Goal: Information Seeking & Learning: Learn about a topic

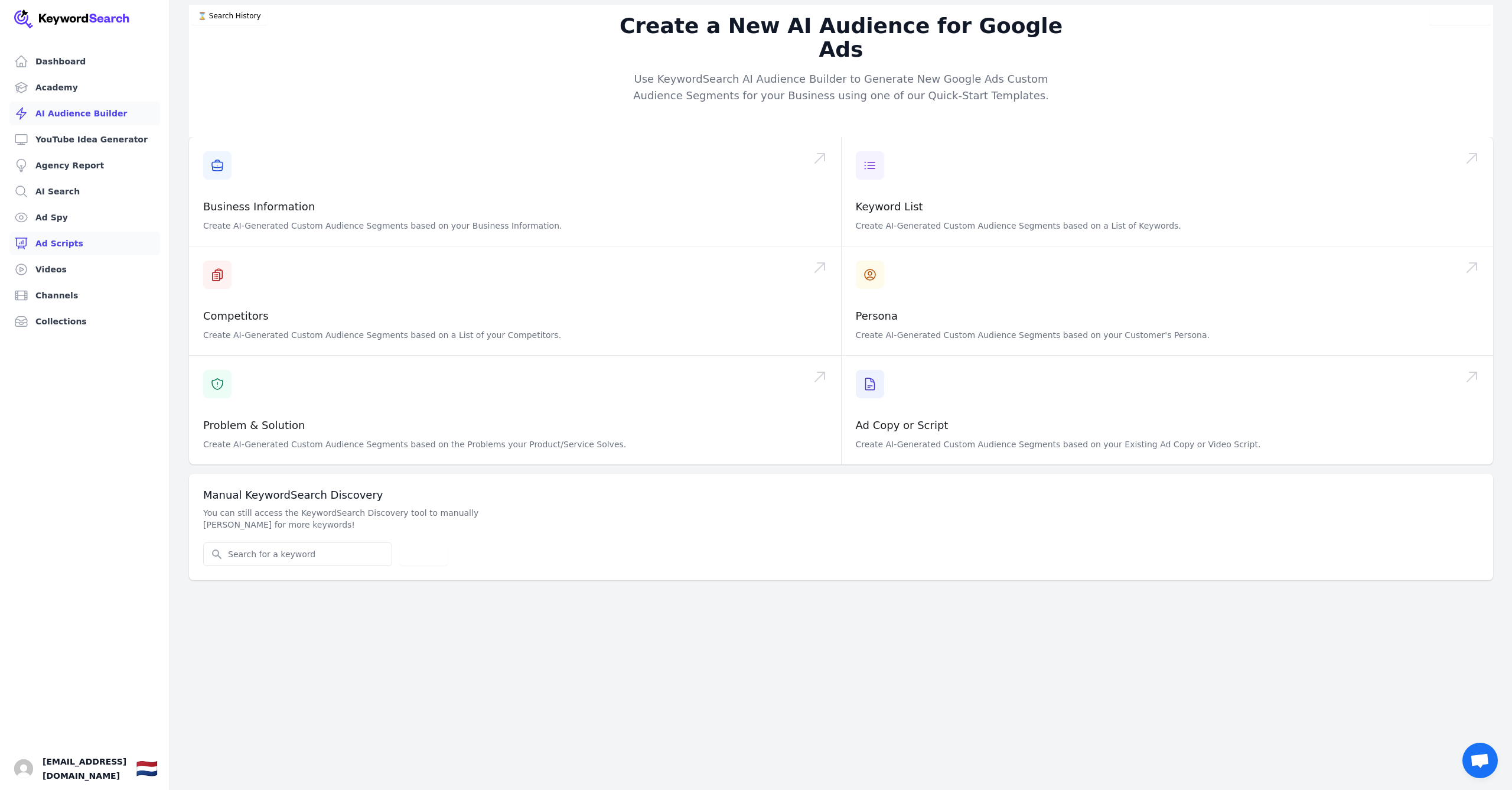
click at [76, 236] on link "Ad Scripts" at bounding box center [84, 243] width 150 height 24
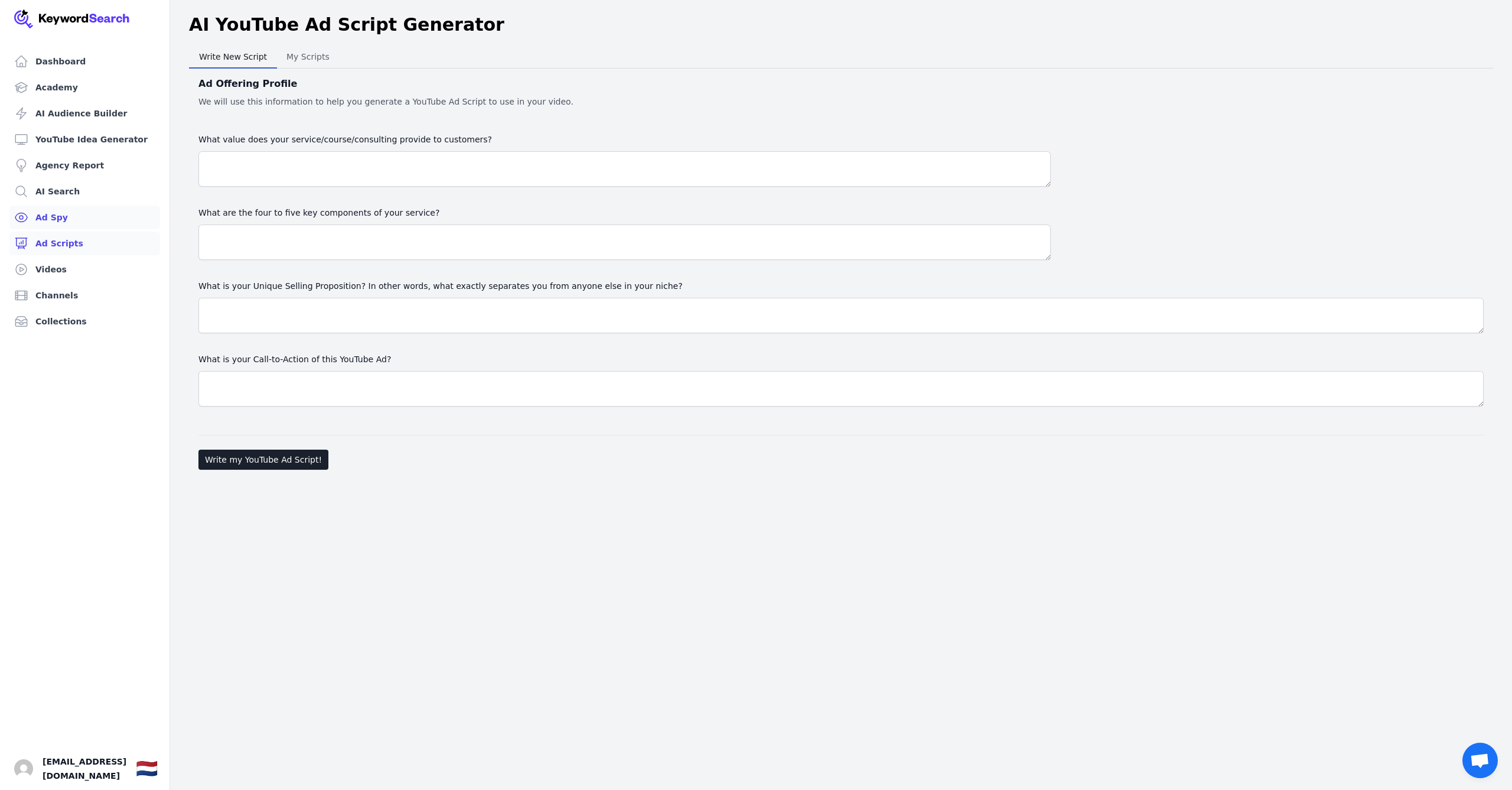
click at [76, 215] on link "Ad Spy" at bounding box center [84, 217] width 150 height 24
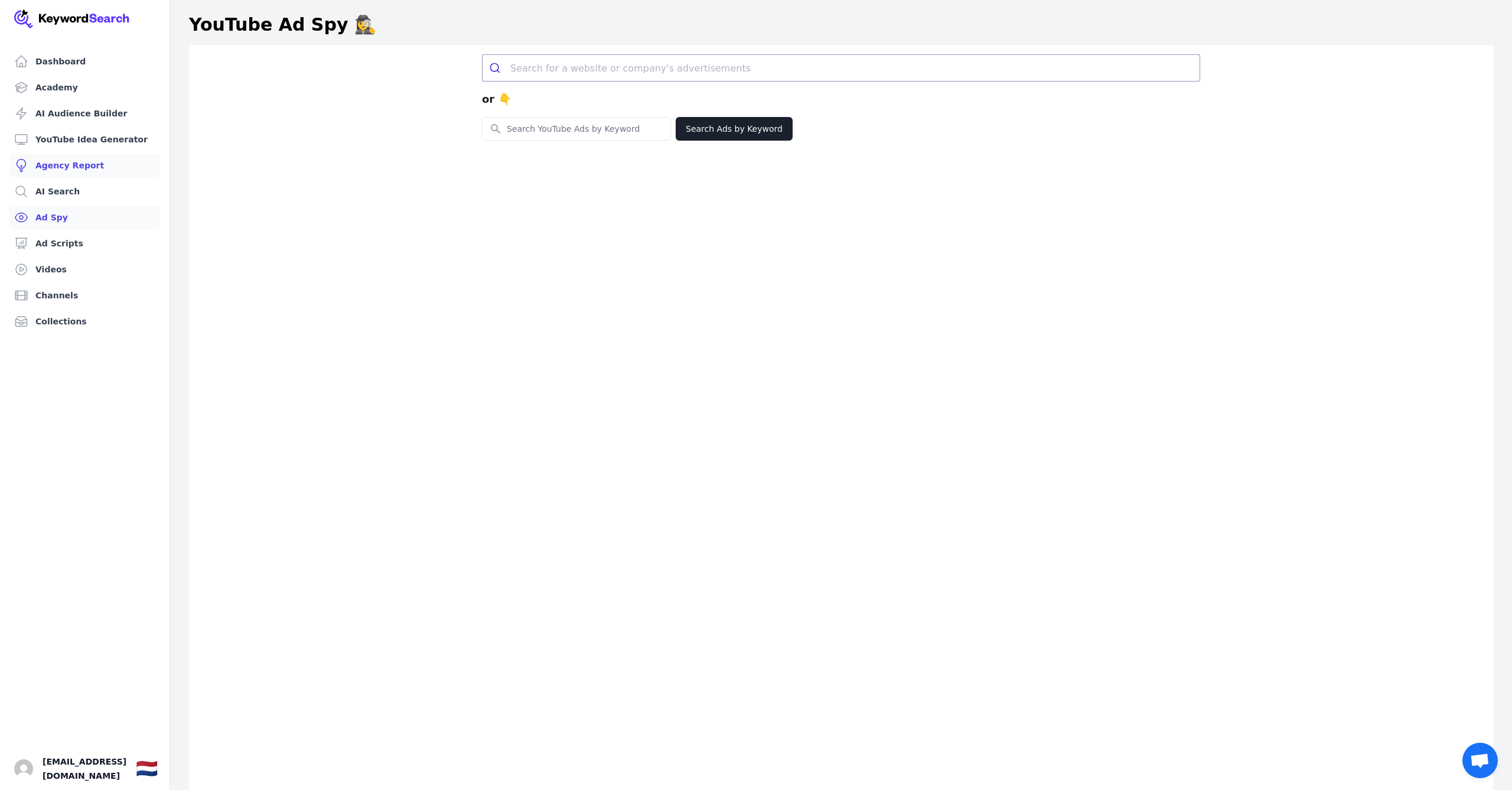
click at [89, 176] on link "Agency Report" at bounding box center [84, 165] width 150 height 24
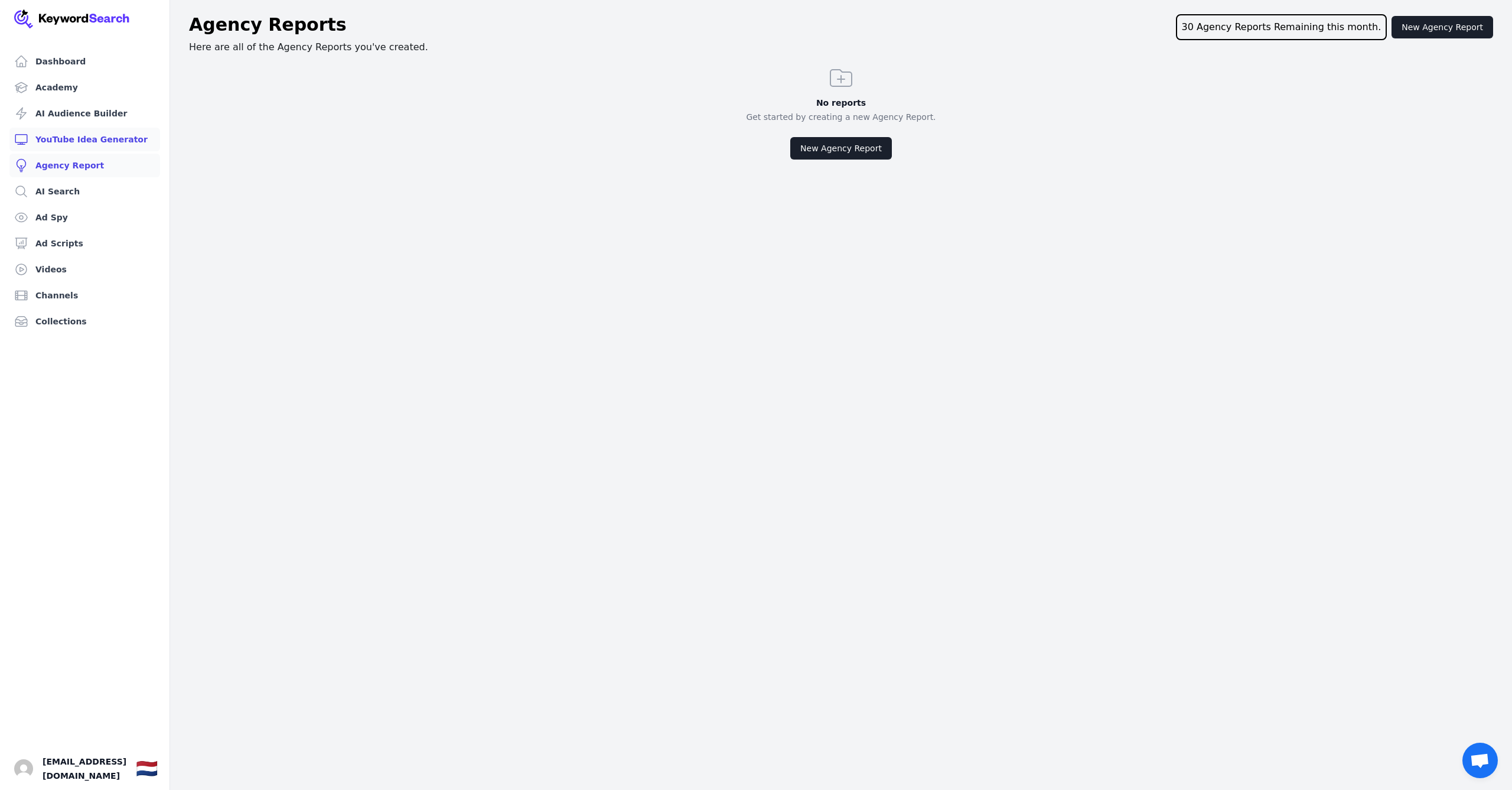
click at [88, 140] on link "YouTube Idea Generator" at bounding box center [84, 139] width 150 height 24
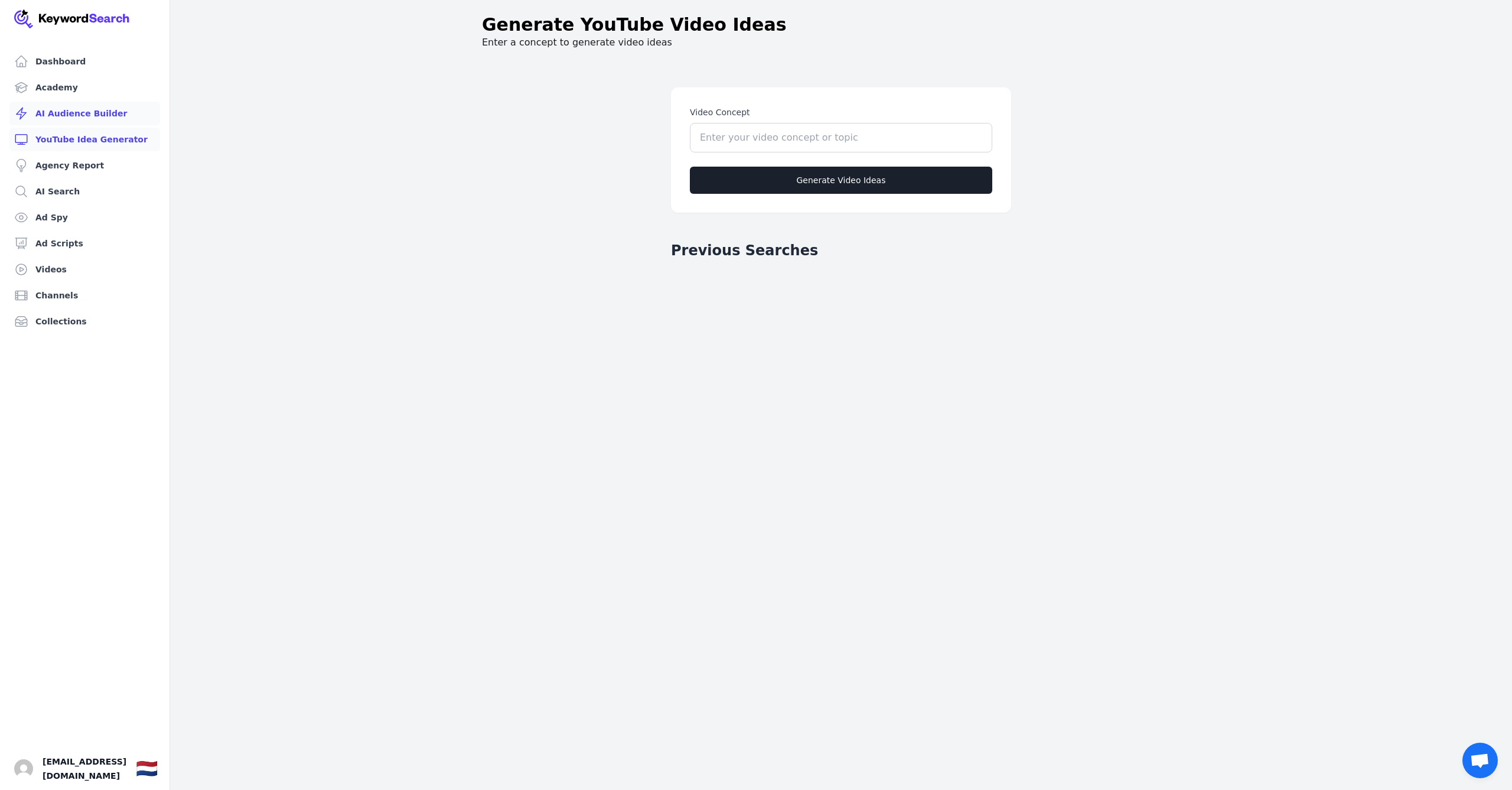
click at [88, 116] on link "AI Audience Builder" at bounding box center [84, 113] width 150 height 24
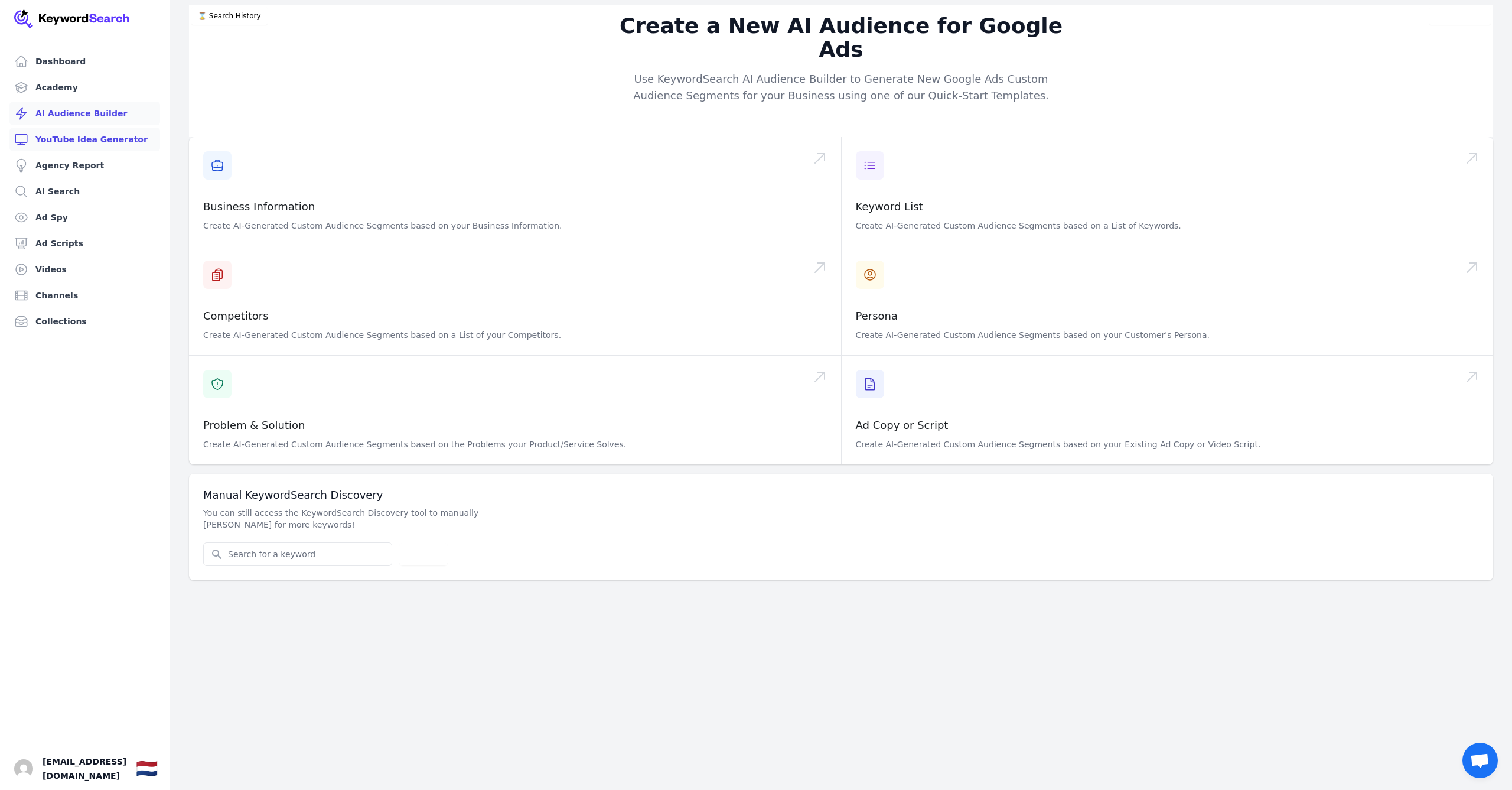
click at [92, 139] on link "YouTube Idea Generator" at bounding box center [84, 139] width 150 height 24
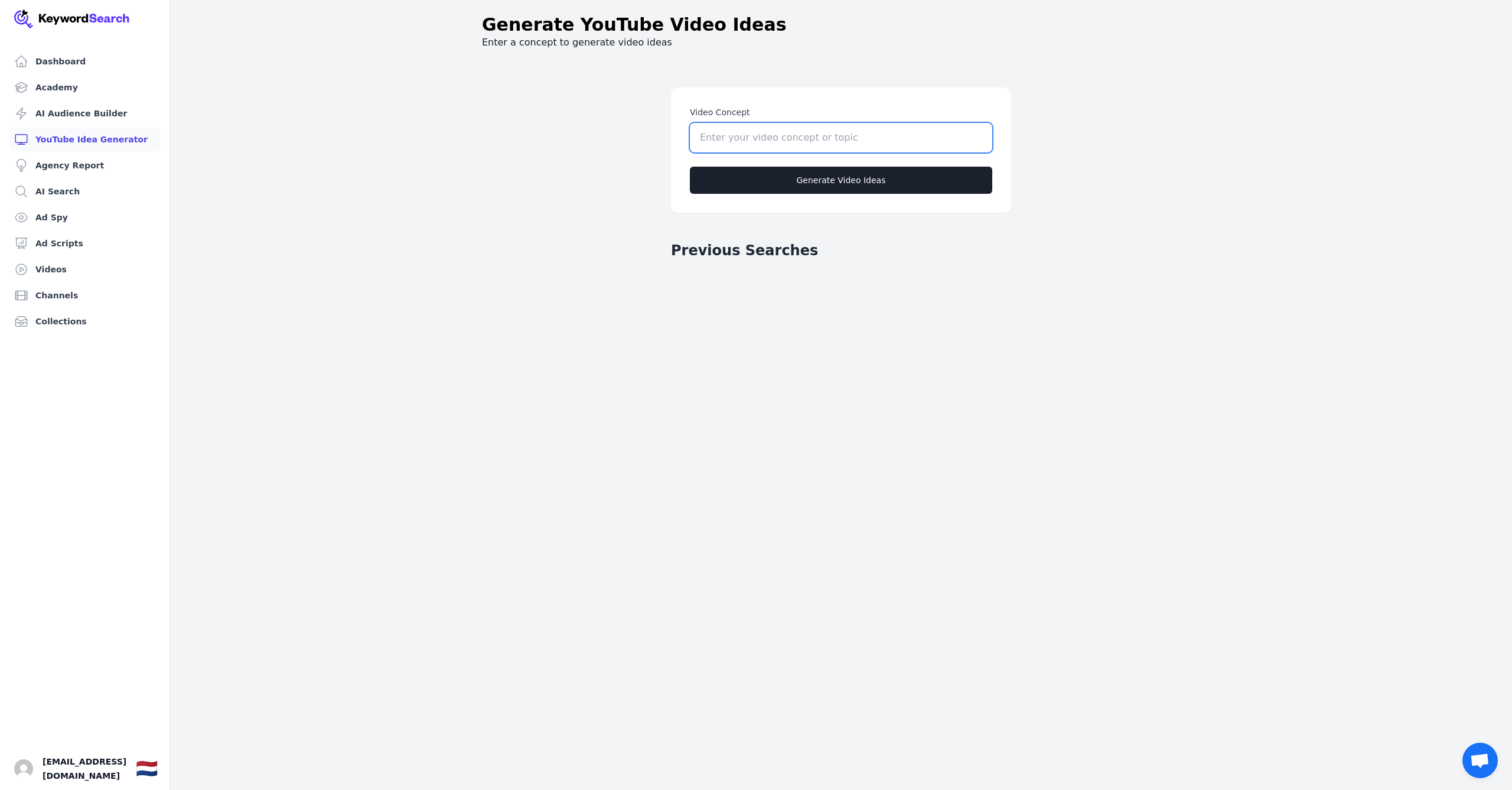
click at [975, 146] on input "Video Concept" at bounding box center [841, 137] width 302 height 29
type input "top 2000 live"
click at [863, 174] on button "Generate Video Ideas" at bounding box center [841, 180] width 302 height 27
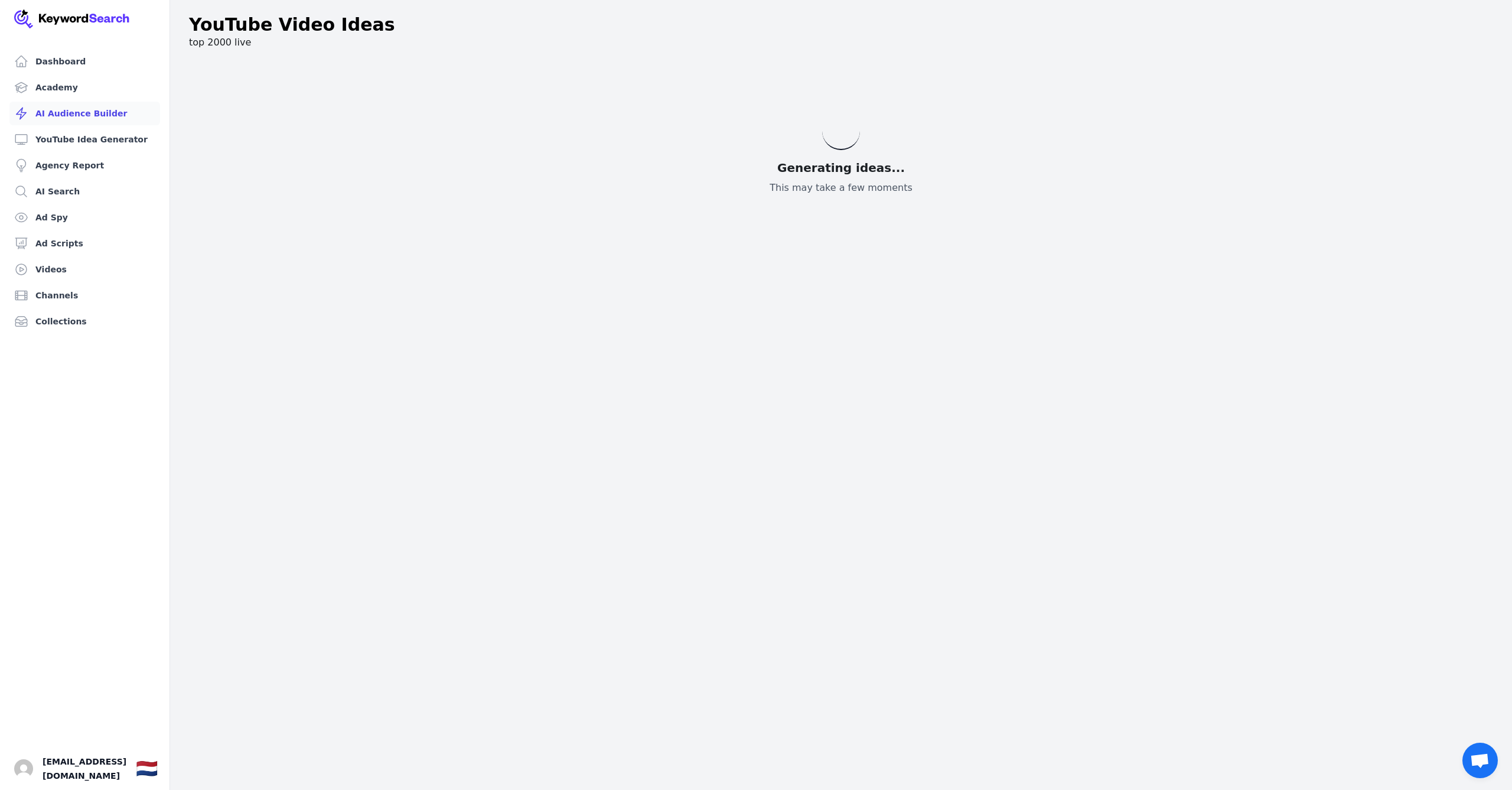
click at [74, 112] on link "AI Audience Builder" at bounding box center [84, 113] width 150 height 24
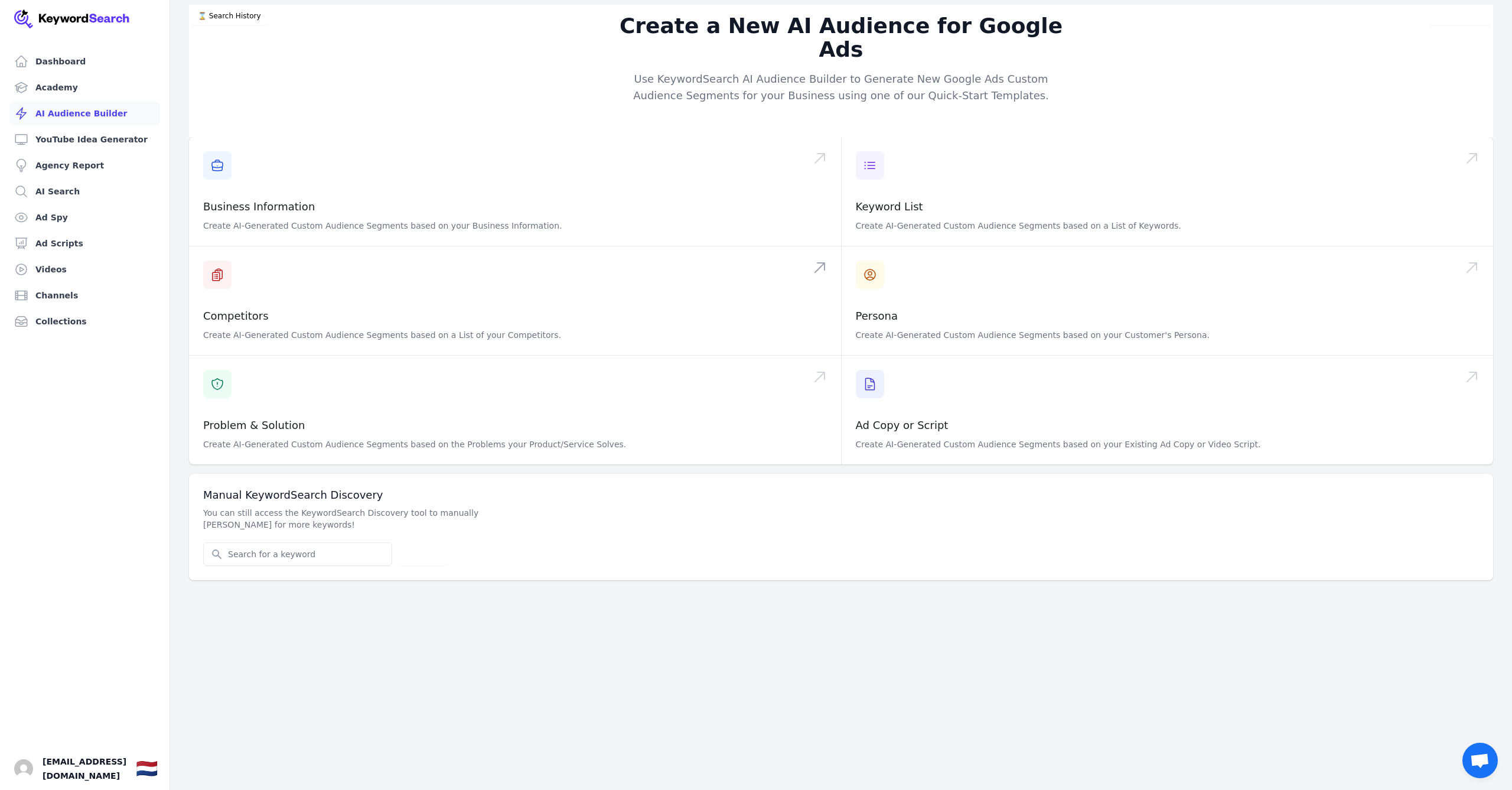
click at [223, 253] on span at bounding box center [515, 301] width 652 height 109
click at [62, 108] on link "AI Audience Builder" at bounding box center [84, 113] width 150 height 24
click at [296, 543] on input "Search for YouTube Keywords" at bounding box center [298, 554] width 187 height 22
click at [70, 138] on link "YouTube Idea Generator" at bounding box center [84, 139] width 150 height 24
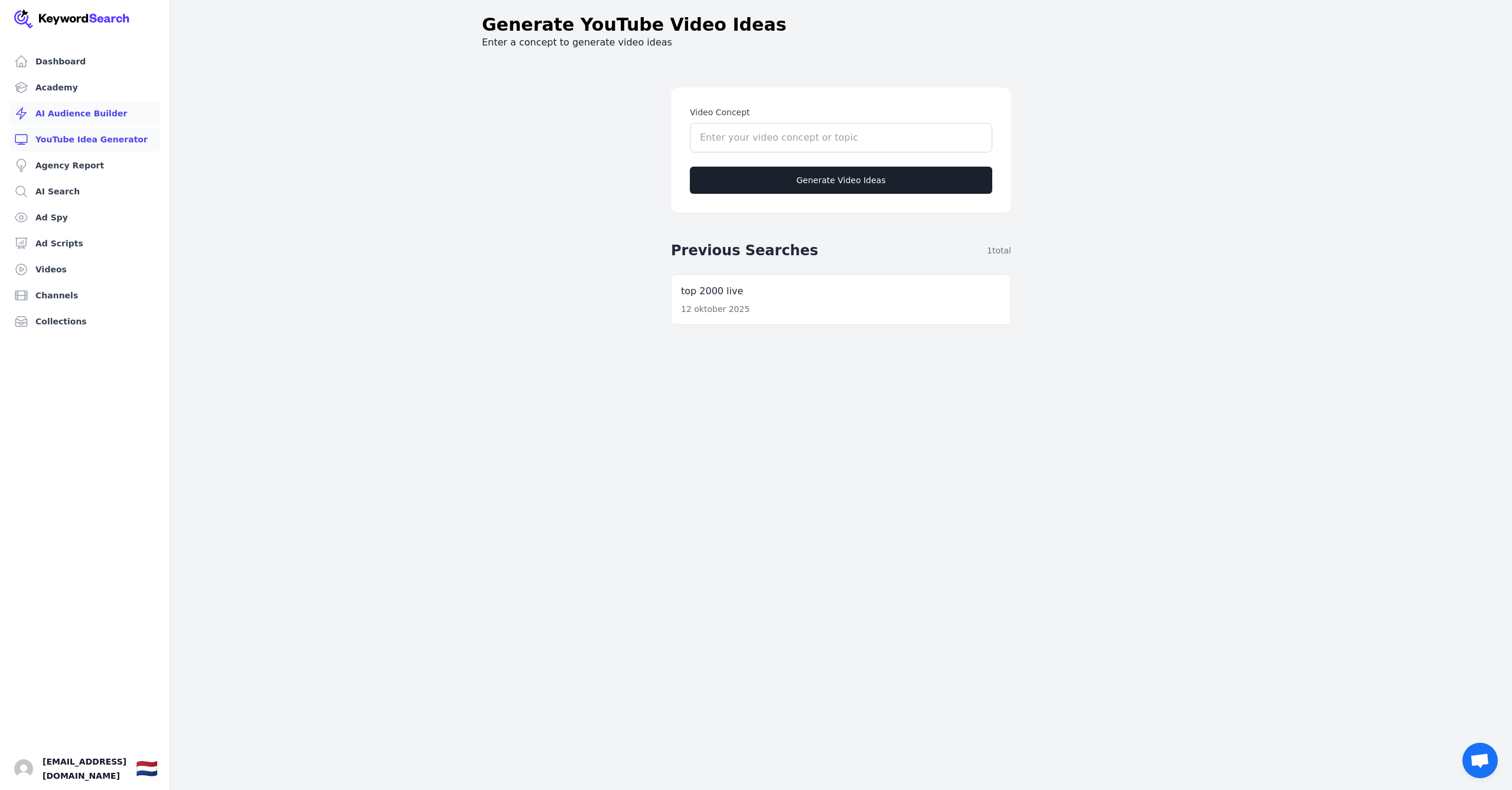
click at [92, 118] on link "AI Audience Builder" at bounding box center [84, 113] width 150 height 24
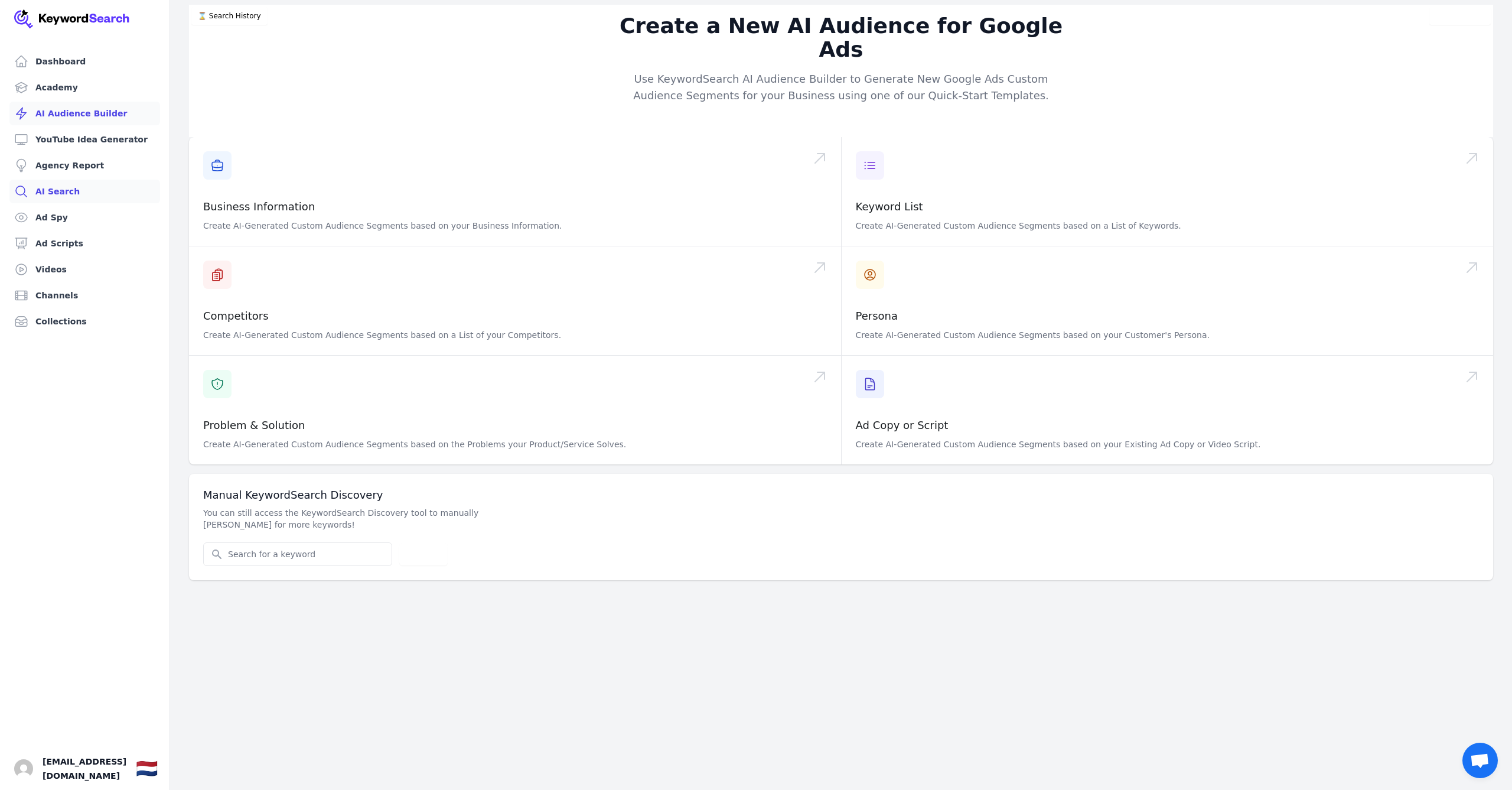
click at [65, 187] on link "AI Search" at bounding box center [84, 191] width 150 height 24
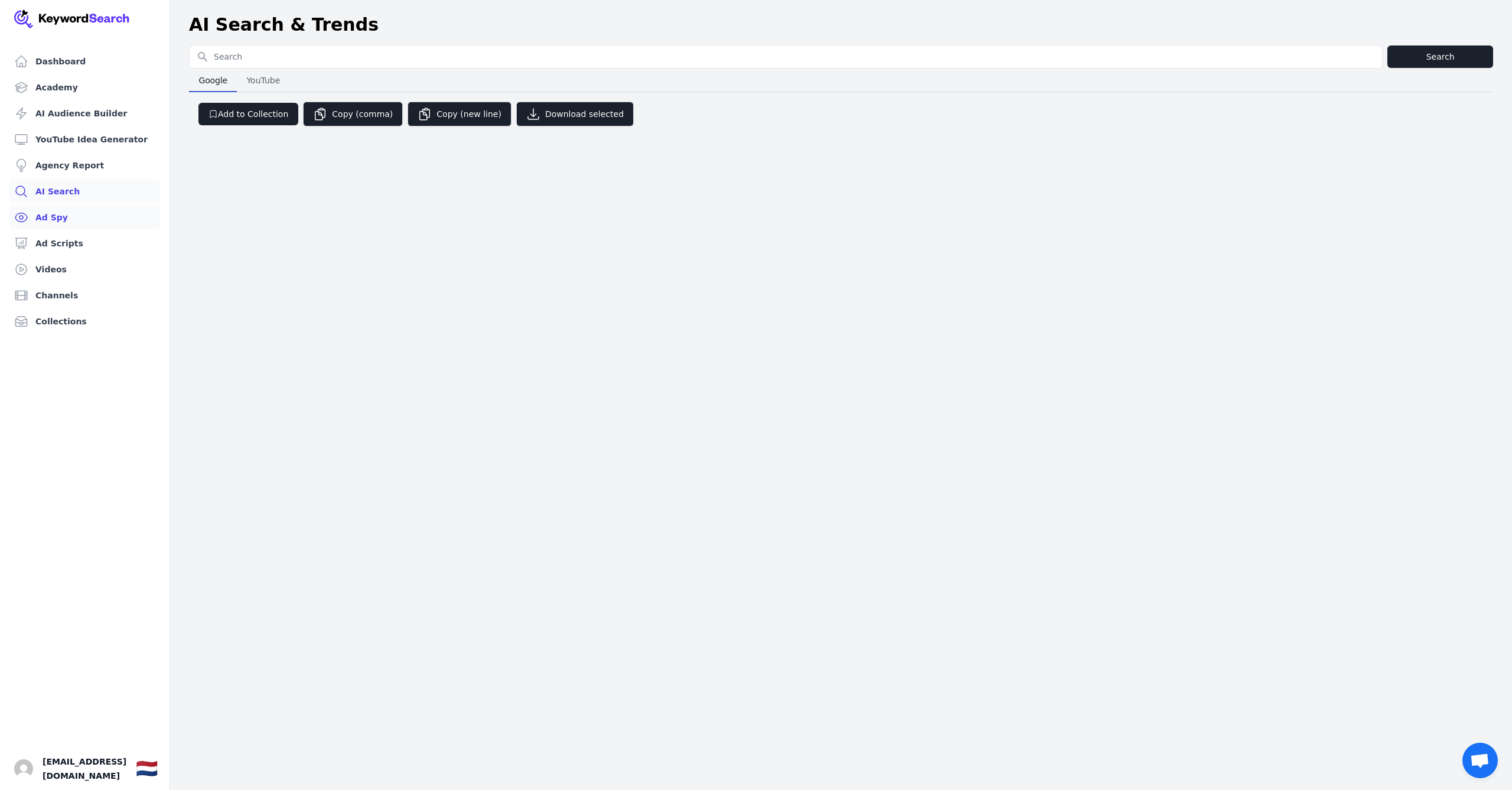
click at [60, 211] on link "Ad Spy" at bounding box center [84, 217] width 150 height 24
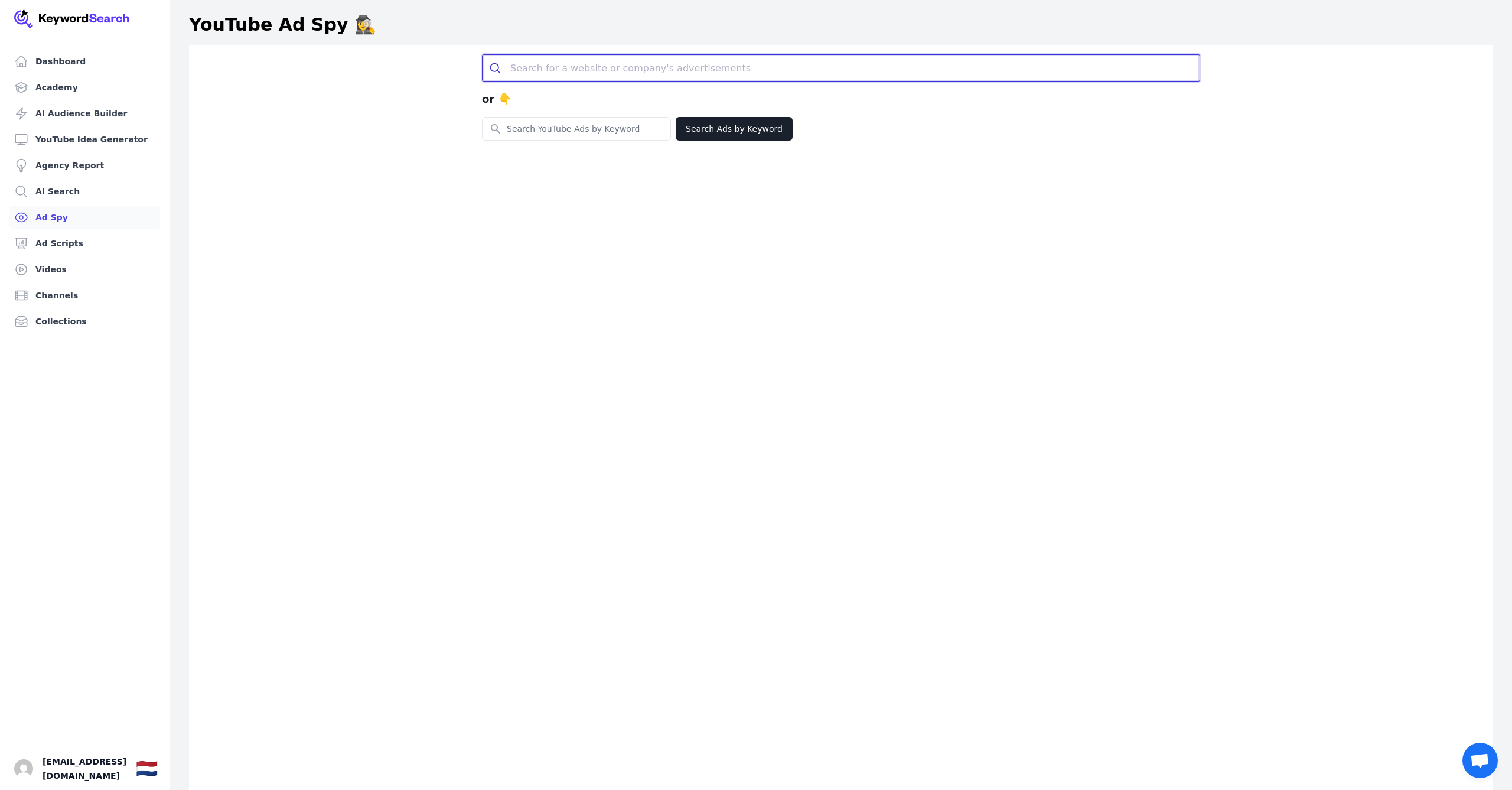
click at [708, 71] on input "search" at bounding box center [854, 68] width 689 height 26
paste input "https://www.eventim.nl"
type input "https://www.eventim.nl"
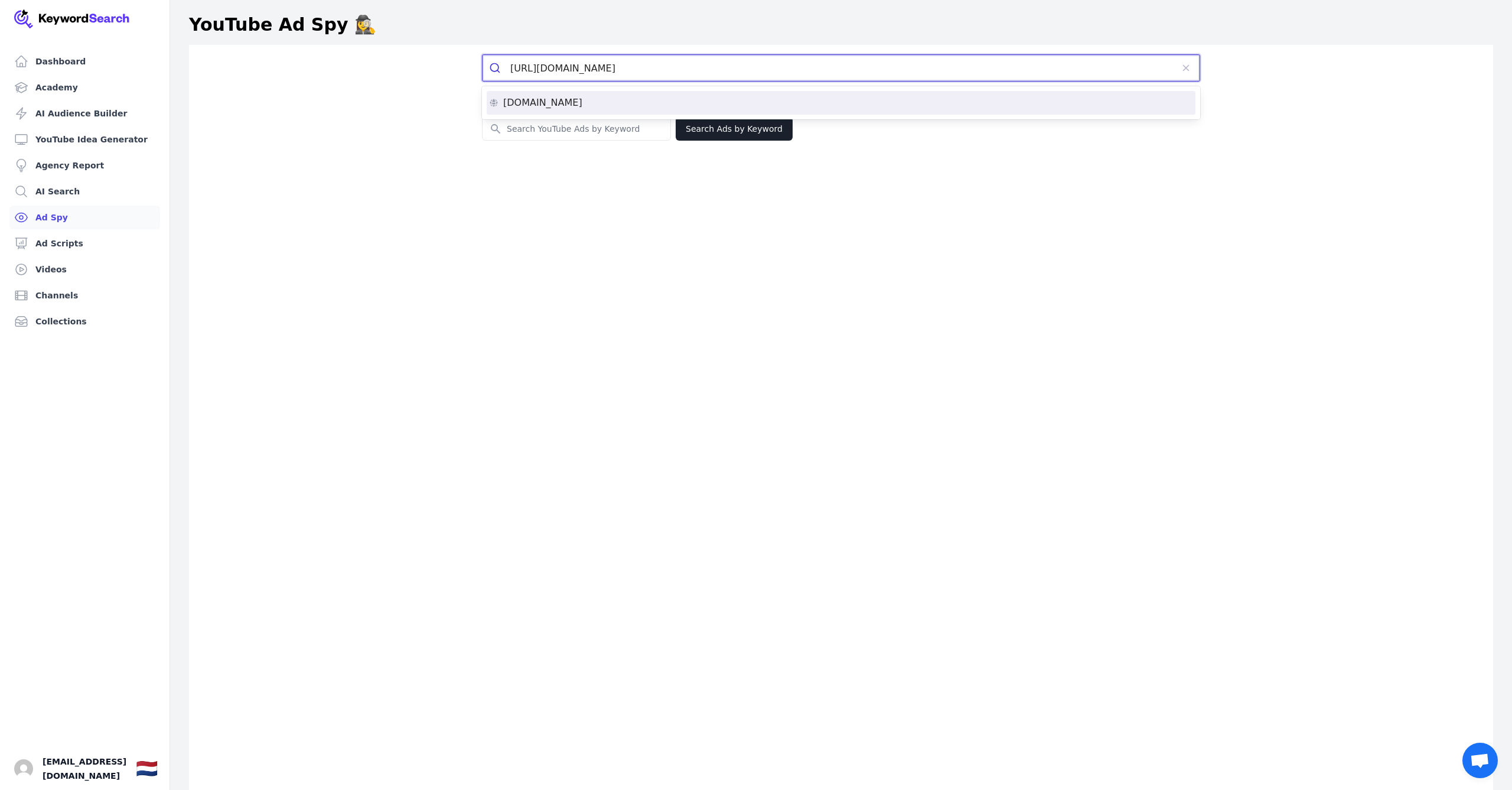
click at [712, 101] on div "eventim.nl" at bounding box center [841, 102] width 704 height 9
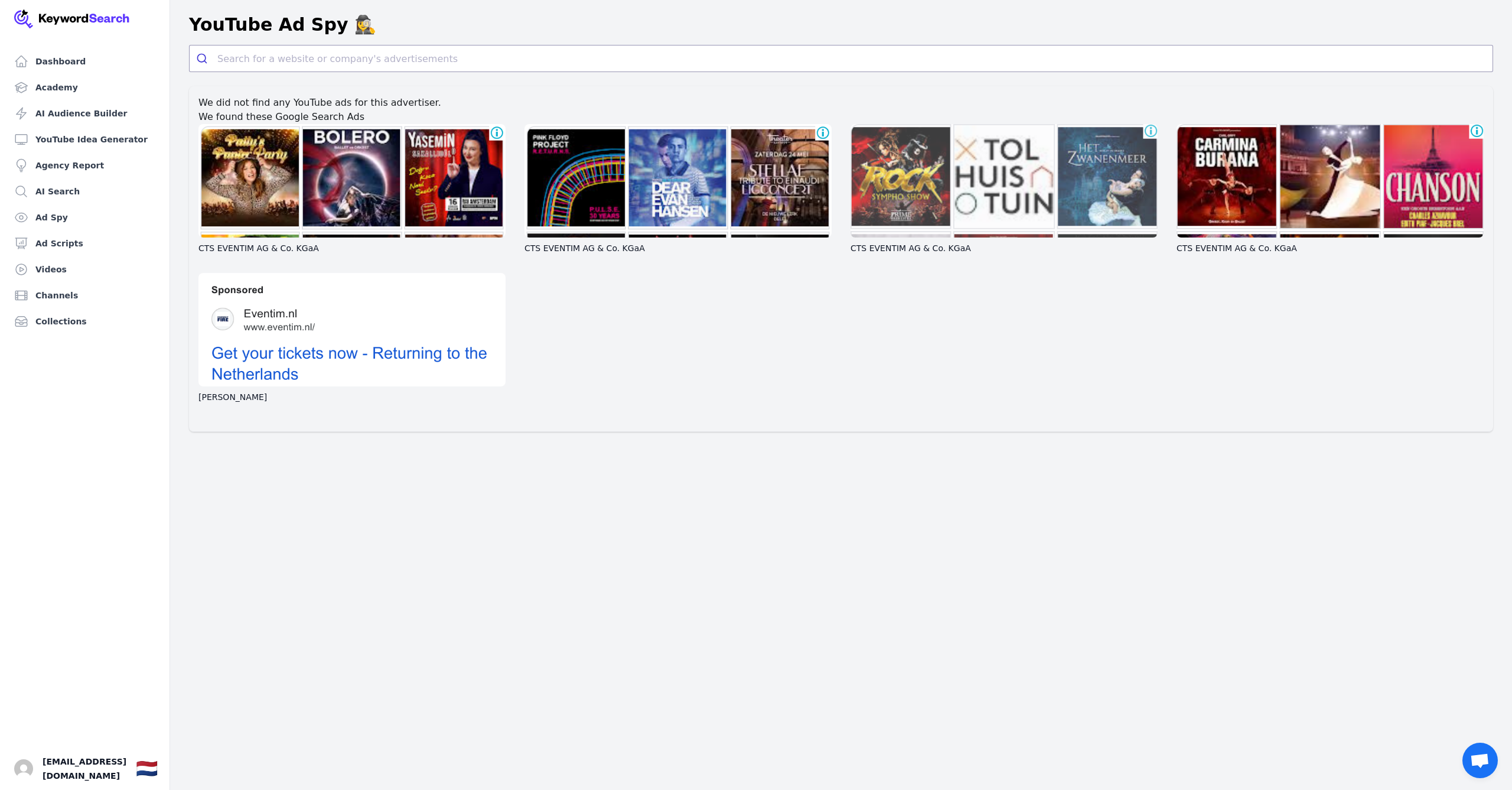
click at [917, 172] on div at bounding box center [1004, 180] width 307 height 113
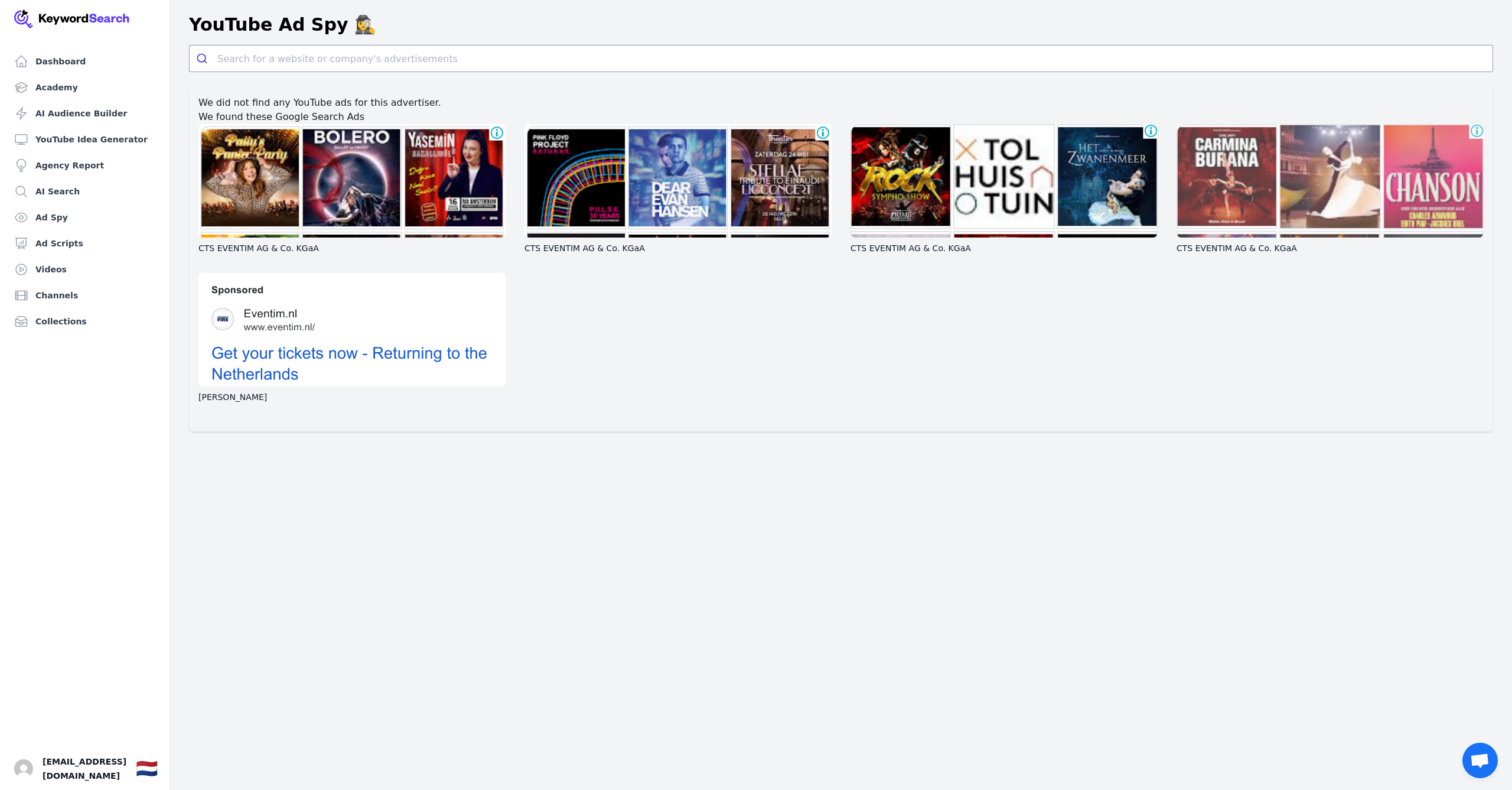
click at [1439, 180] on div at bounding box center [1330, 180] width 307 height 113
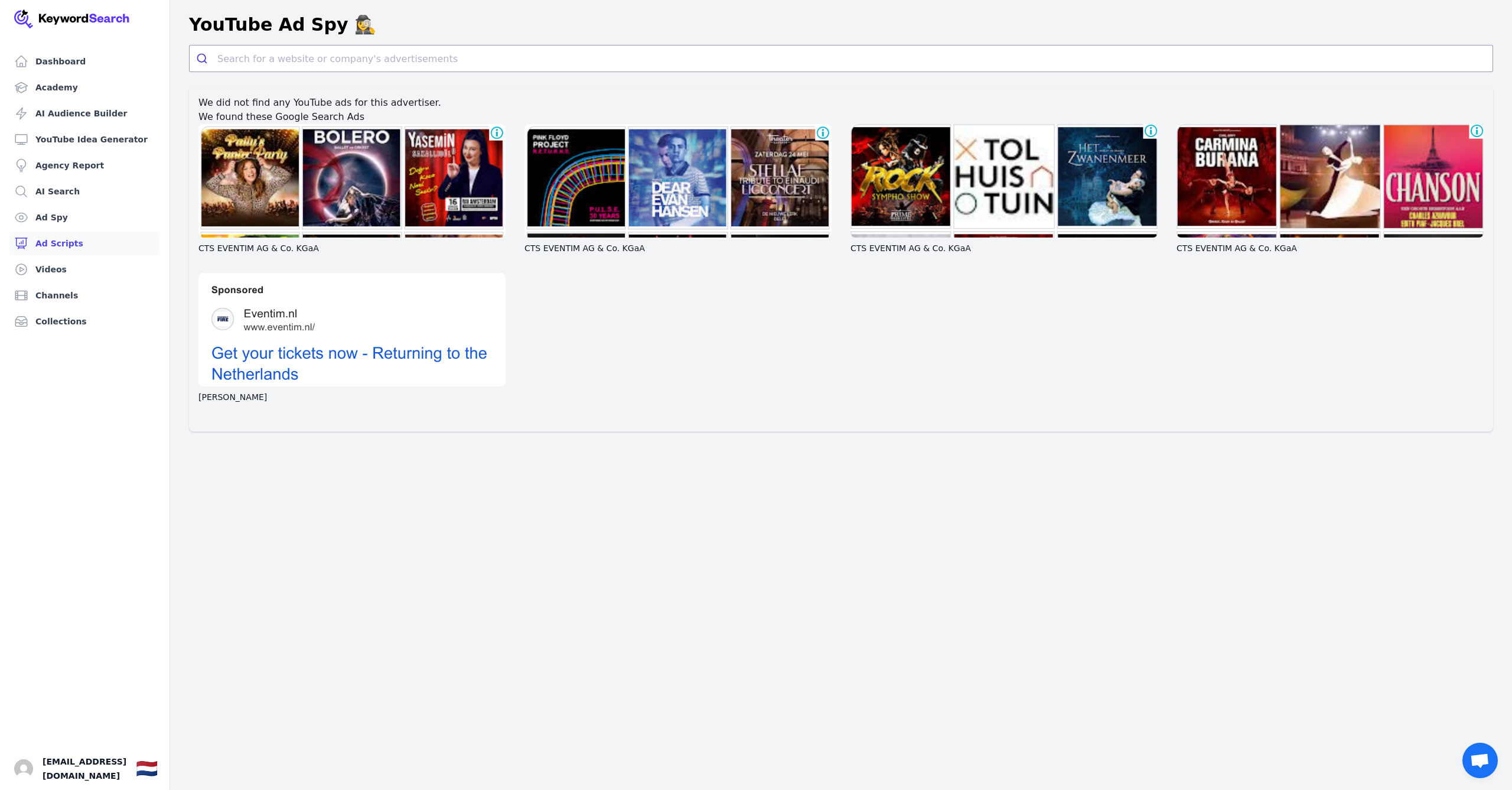
click at [72, 237] on link "Ad Scripts" at bounding box center [84, 243] width 150 height 24
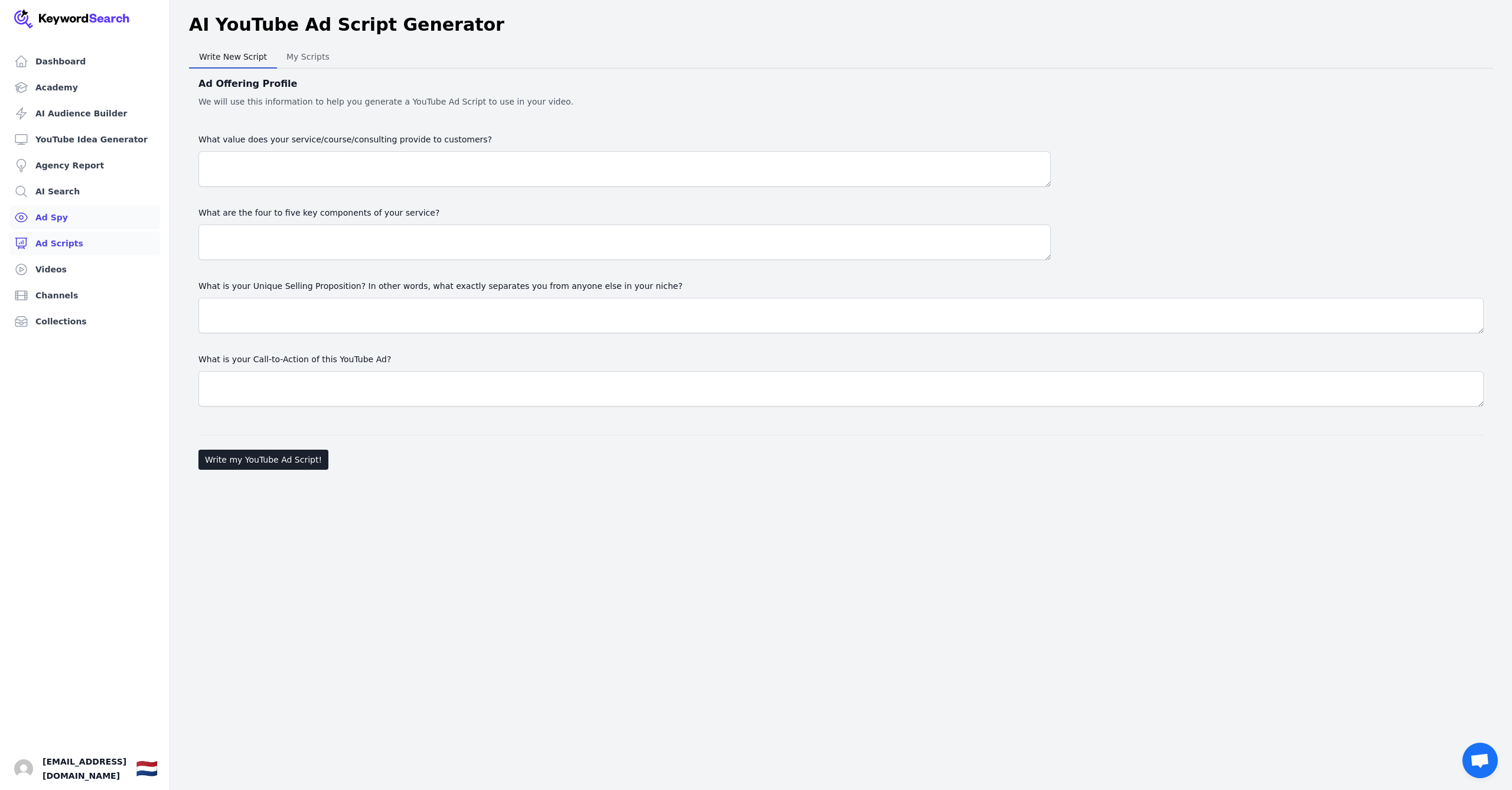
click at [74, 217] on link "Ad Spy" at bounding box center [84, 217] width 150 height 24
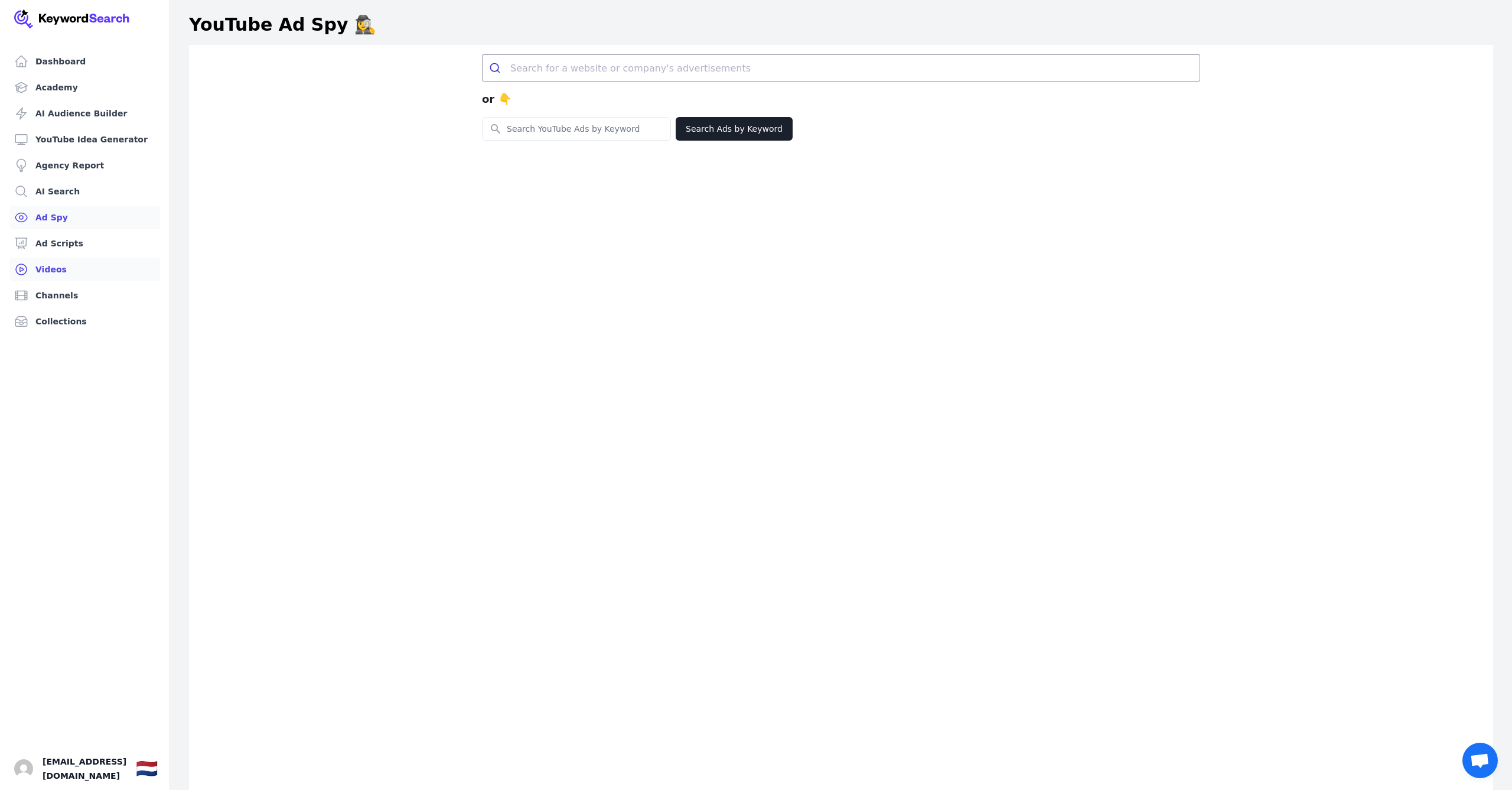
click at [61, 271] on link "Videos" at bounding box center [84, 269] width 150 height 24
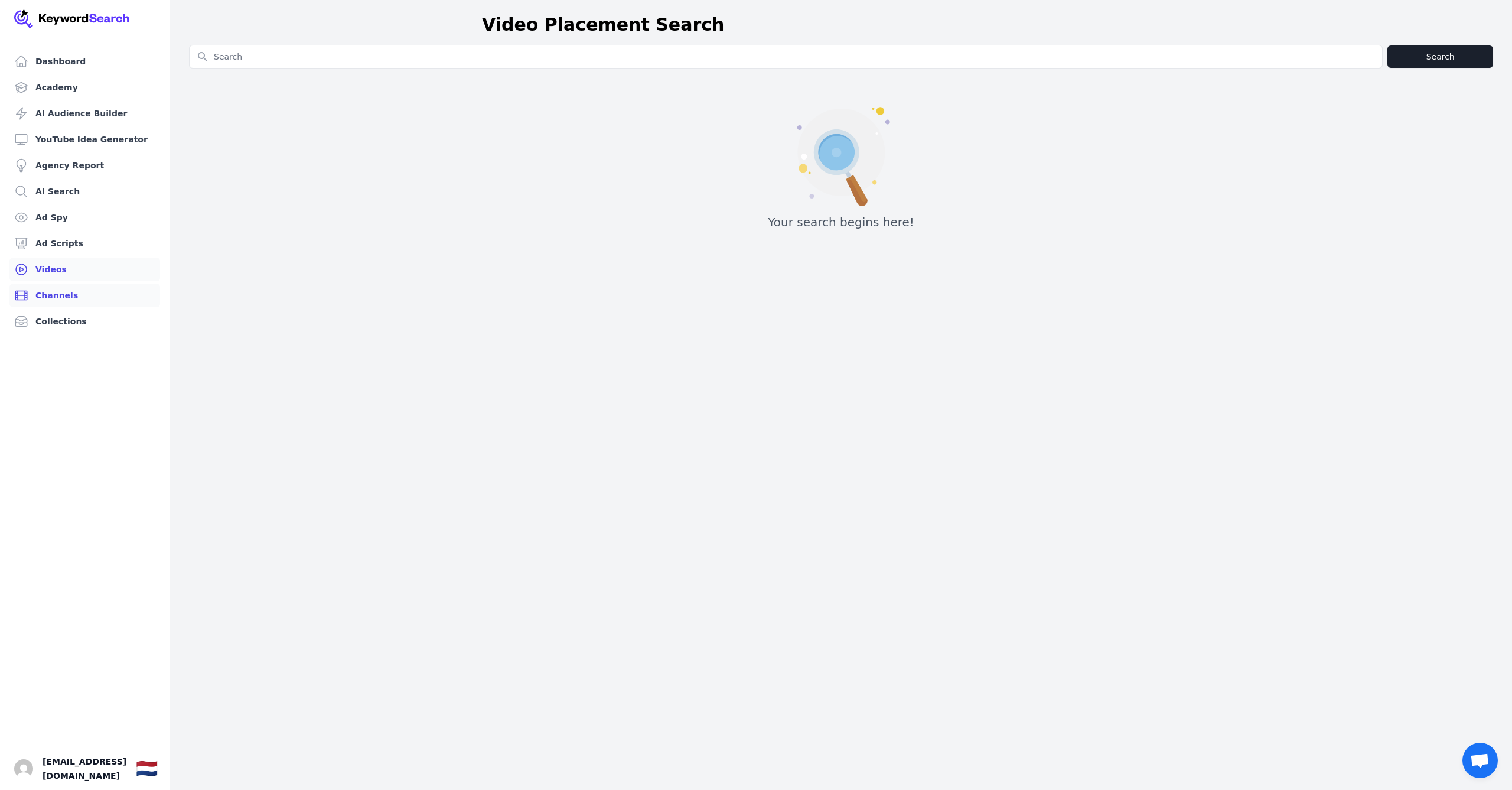
click at [60, 289] on link "Channels" at bounding box center [84, 295] width 150 height 24
click at [61, 314] on link "Collections" at bounding box center [84, 321] width 150 height 24
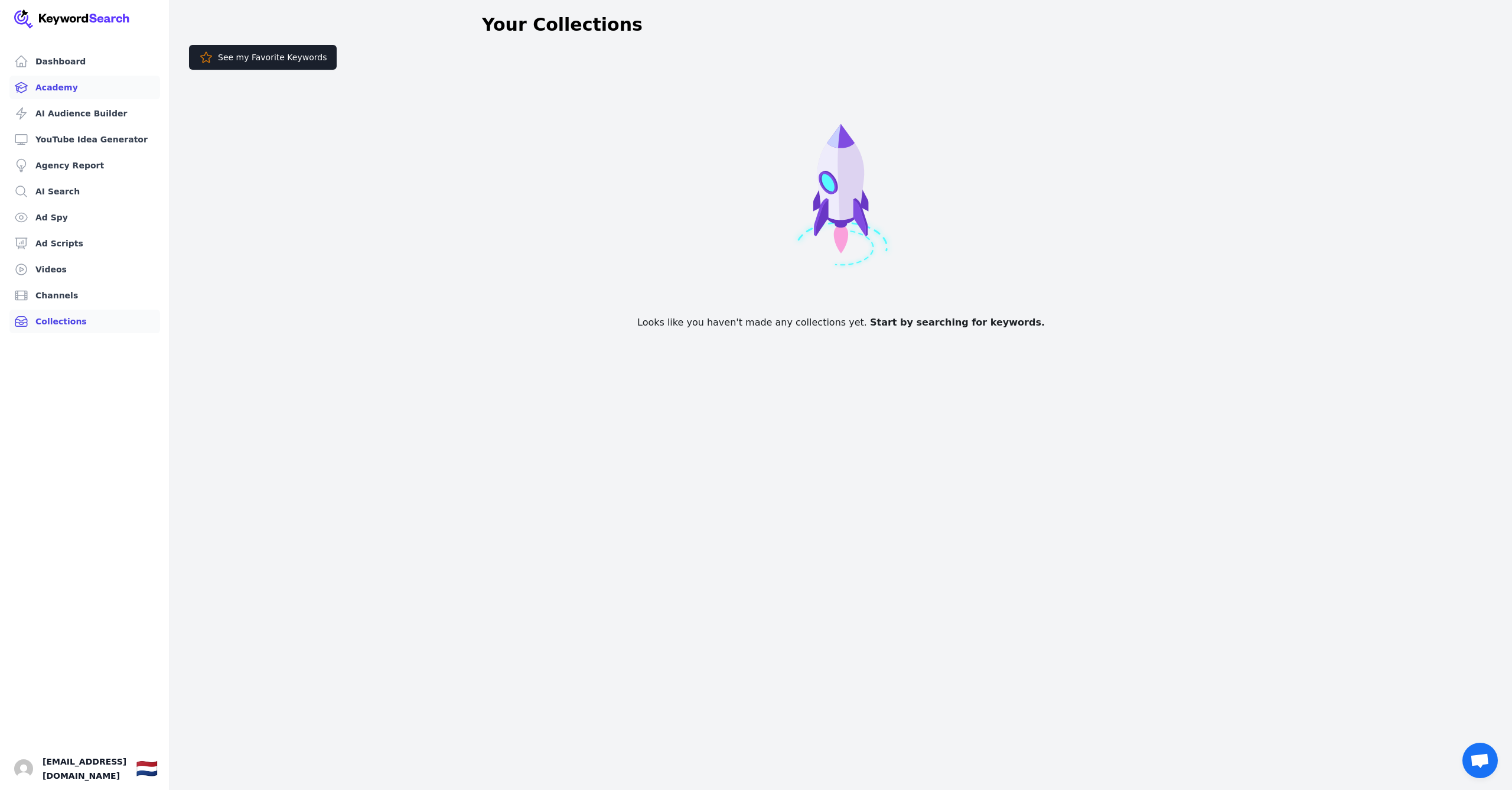
click at [49, 81] on link "Academy" at bounding box center [84, 87] width 150 height 24
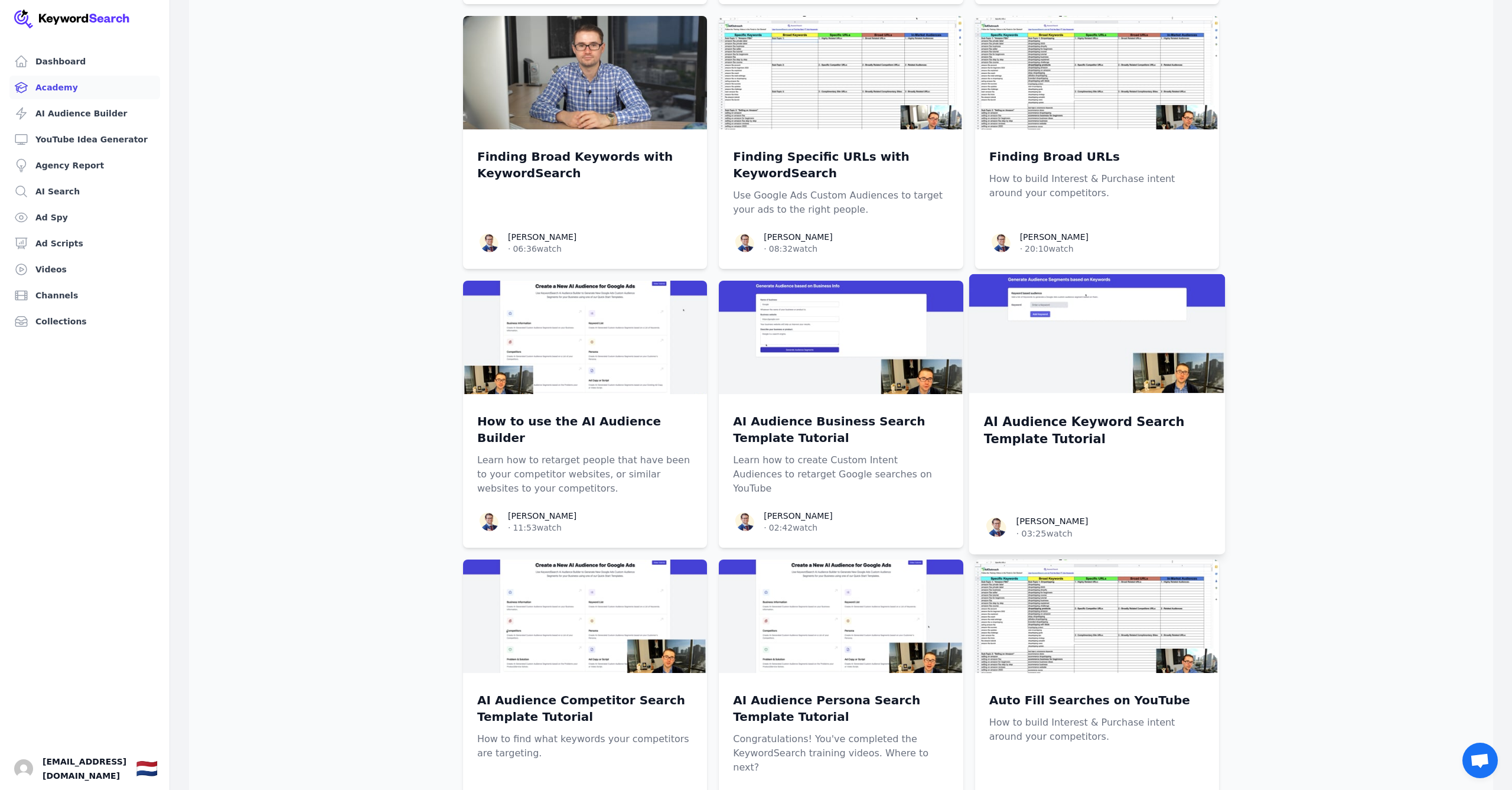
scroll to position [682, 0]
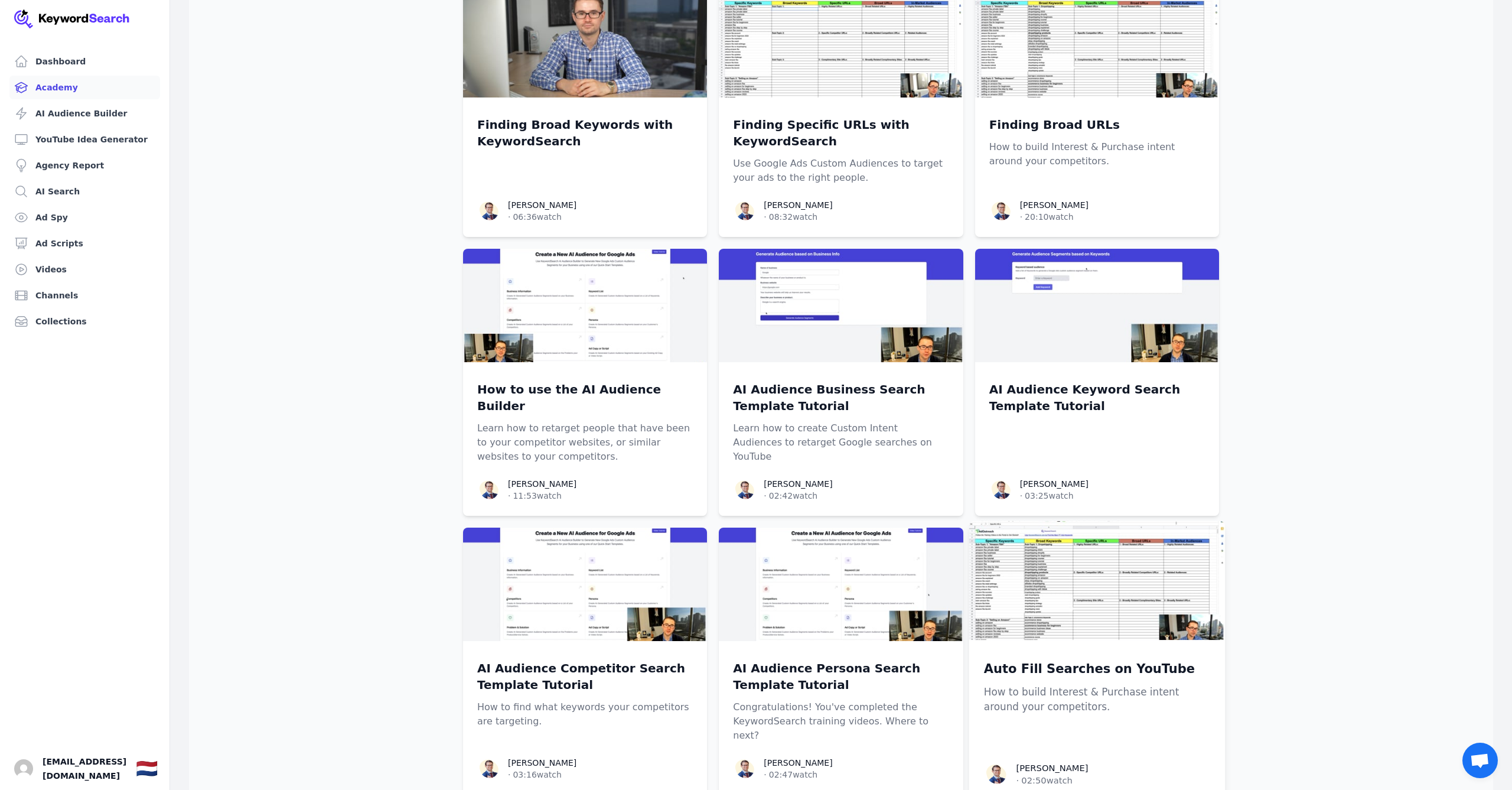
click at [1139, 575] on img at bounding box center [1096, 580] width 256 height 119
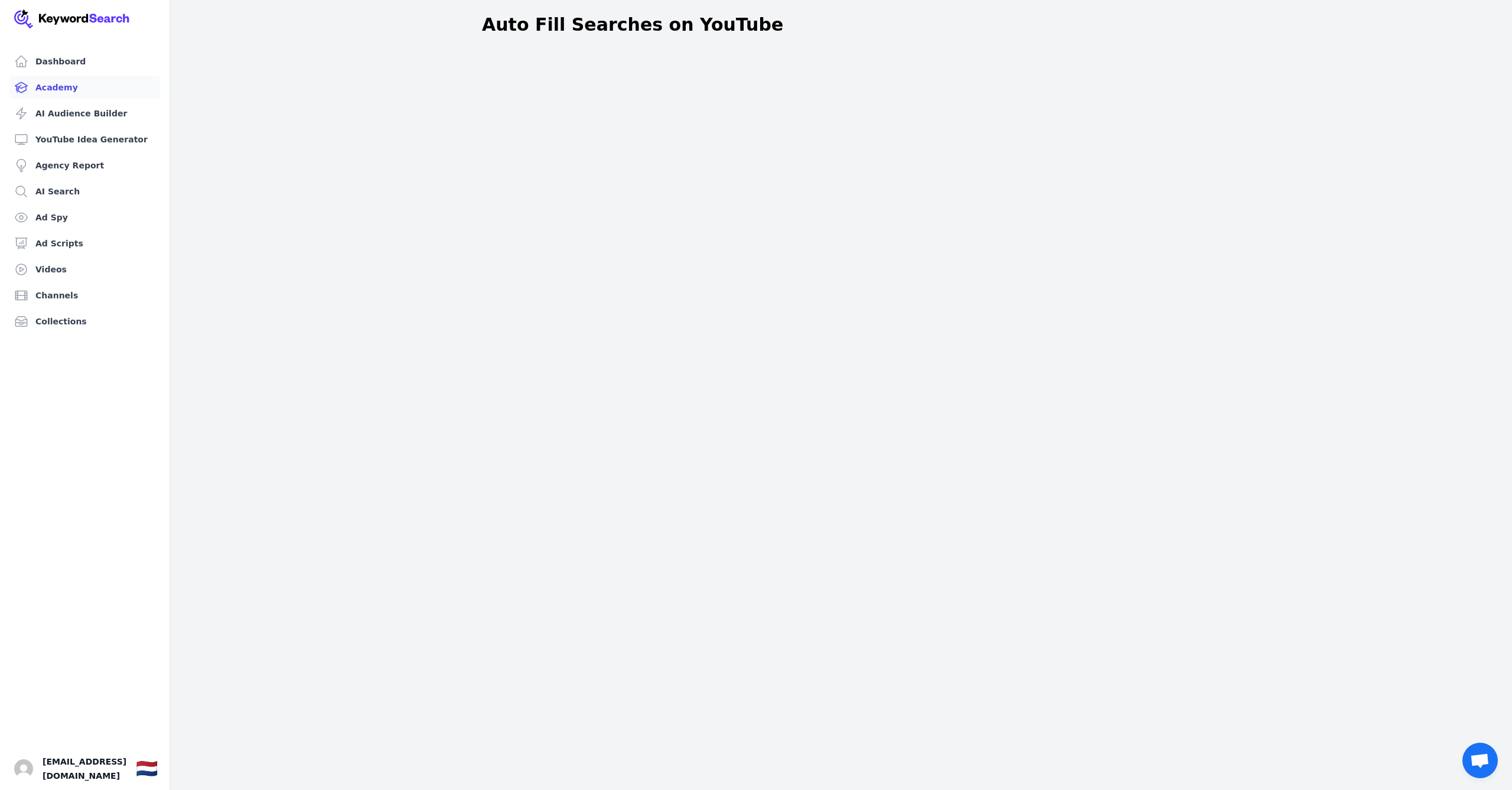
click at [49, 86] on link "Academy" at bounding box center [84, 87] width 150 height 24
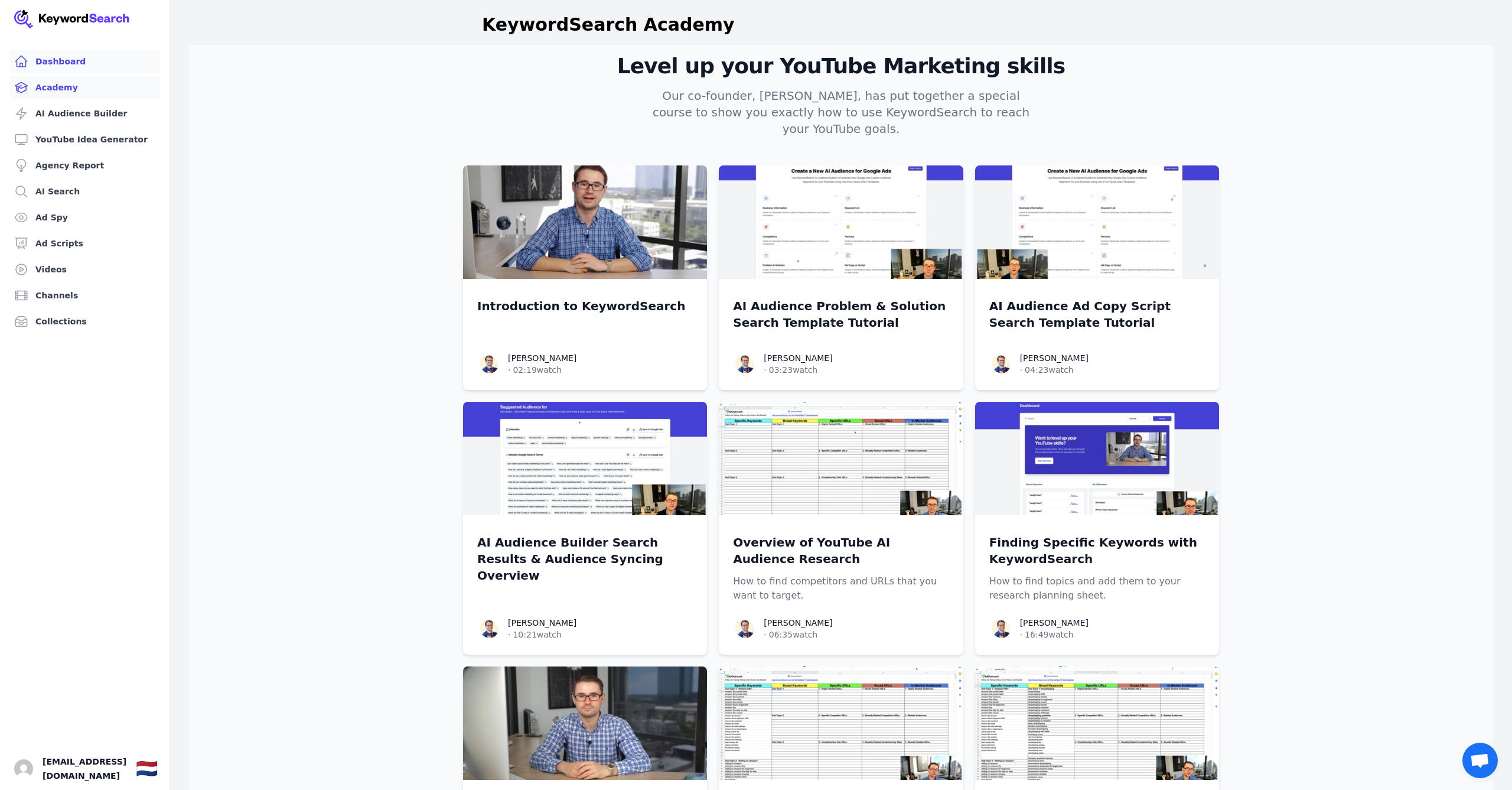
click at [73, 53] on link "Dashboard" at bounding box center [84, 61] width 150 height 24
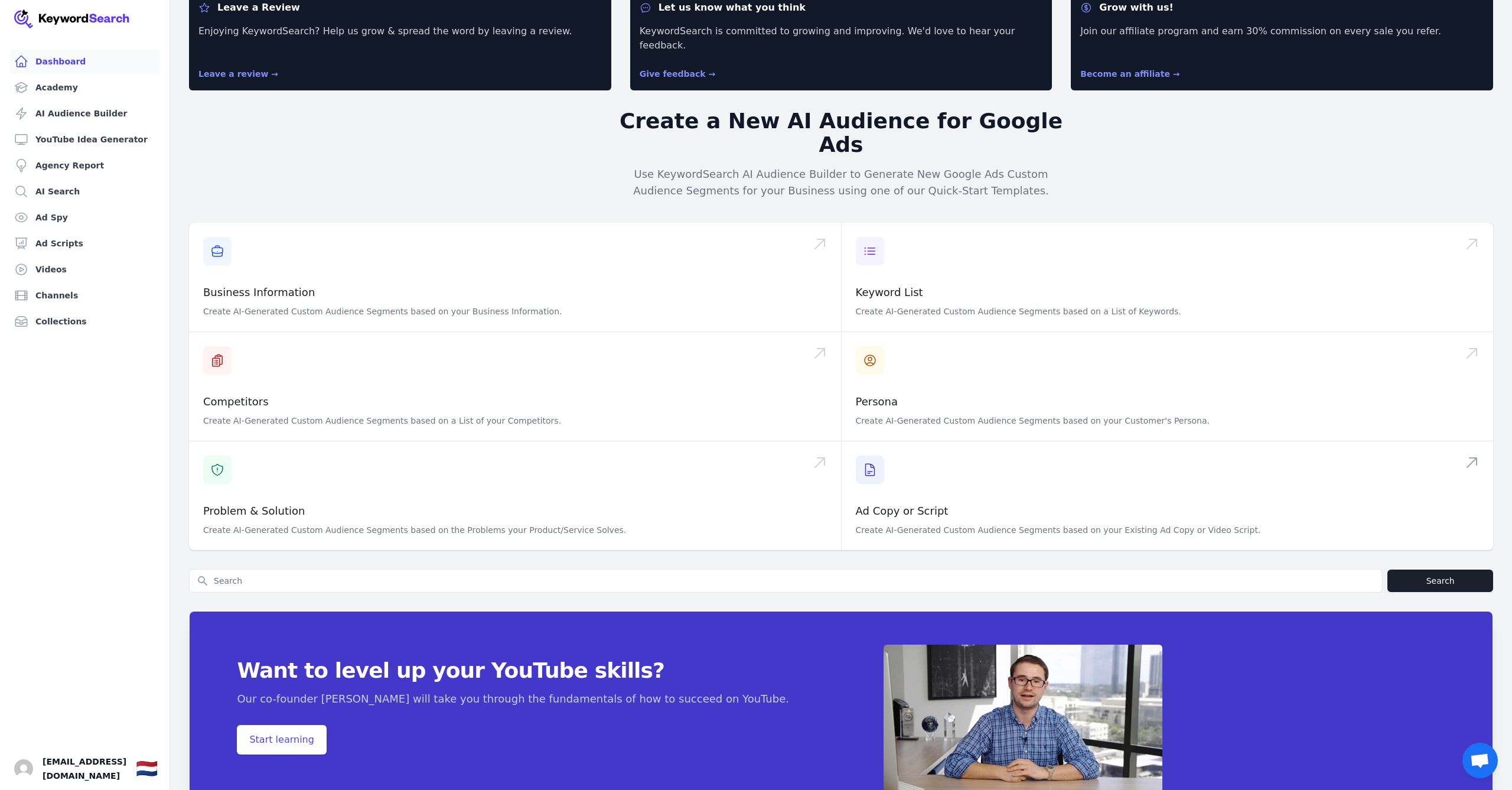
scroll to position [53, 0]
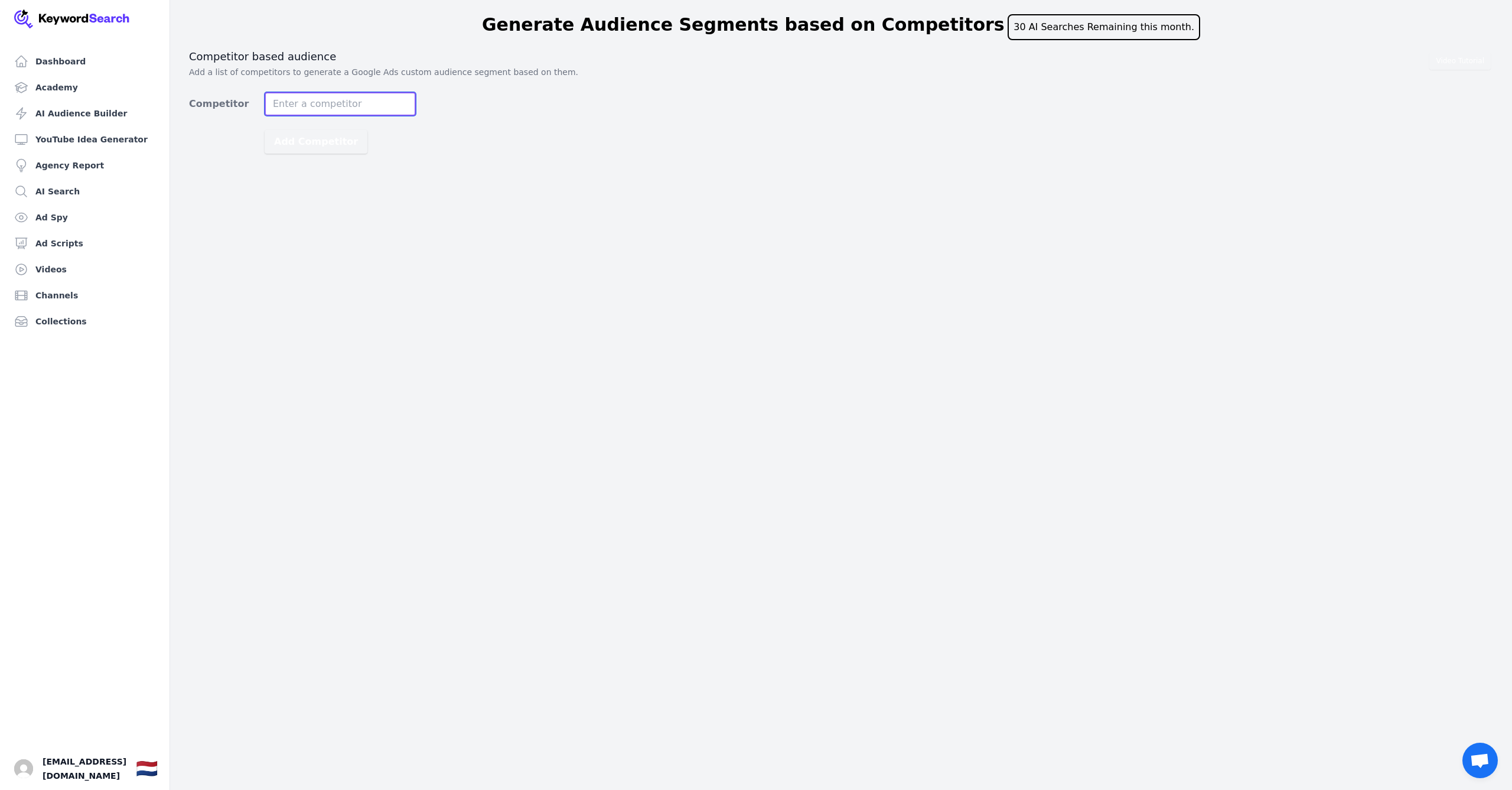
click at [355, 102] on input "Competitor" at bounding box center [340, 104] width 151 height 24
paste input "https://www.eventim.nl"
type input "https://www.eventim.nl"
click at [319, 143] on button "Add Competitor" at bounding box center [316, 142] width 102 height 24
click at [337, 95] on input "Competitor" at bounding box center [340, 104] width 151 height 24
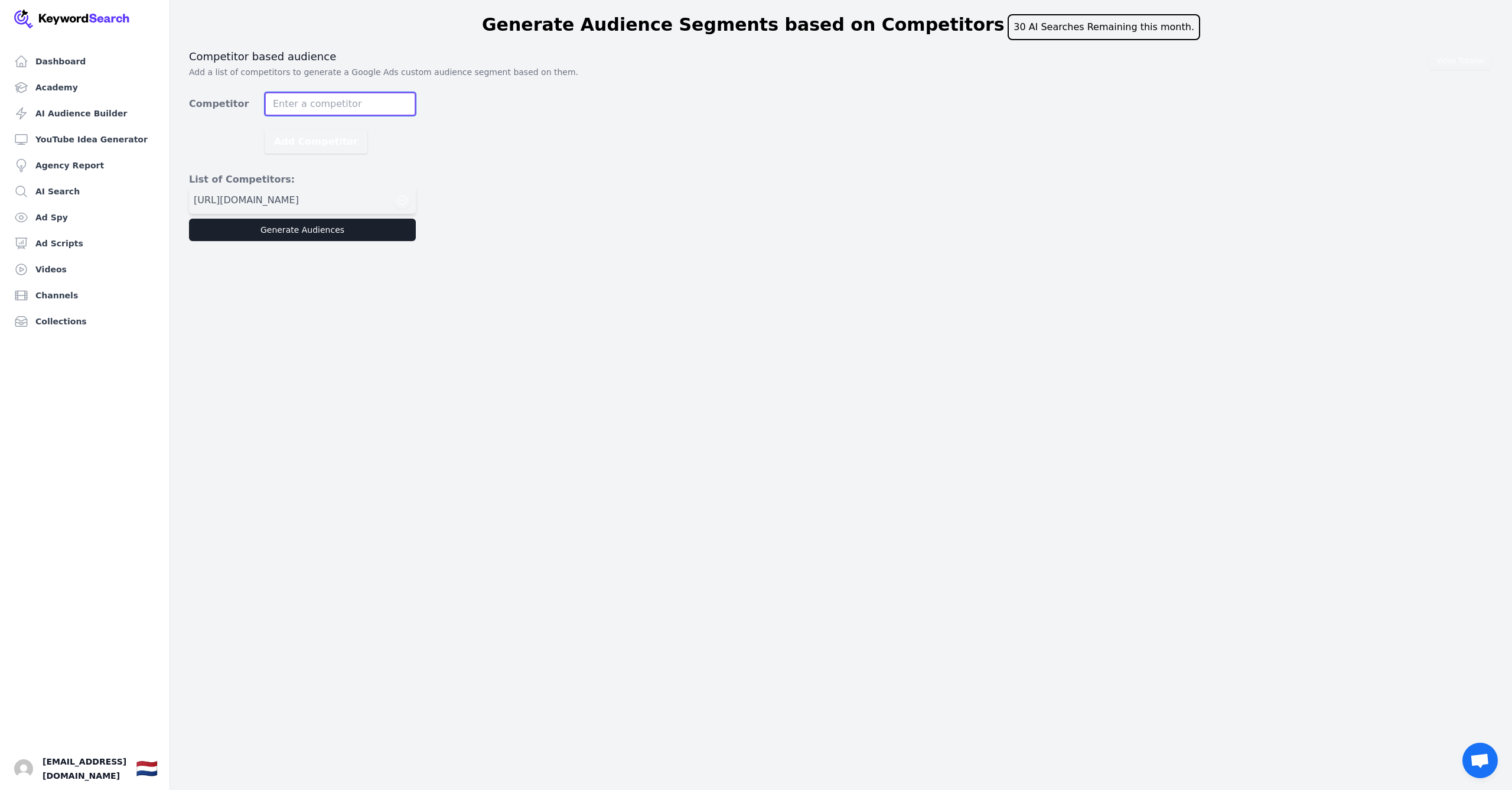
paste input "stage-entertainment.nl"
type input "stage-entertainment.nl"
click at [306, 147] on button "Add Competitor" at bounding box center [316, 142] width 102 height 24
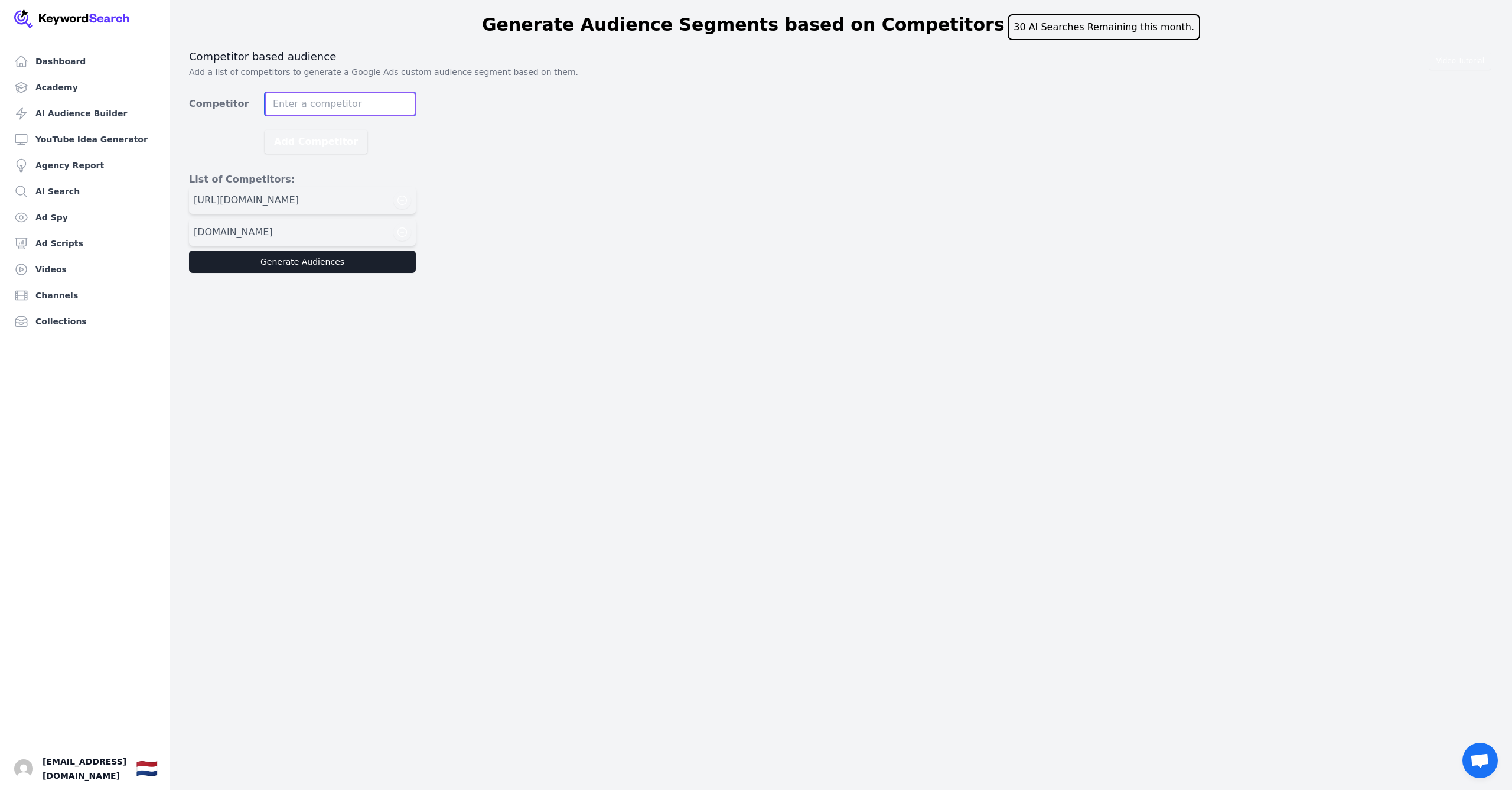
click at [339, 109] on input "Competitor" at bounding box center [340, 104] width 151 height 24
paste input "ziggodome.nl"
type input "ziggodome.nl"
click at [317, 143] on button "Add Competitor" at bounding box center [316, 142] width 102 height 24
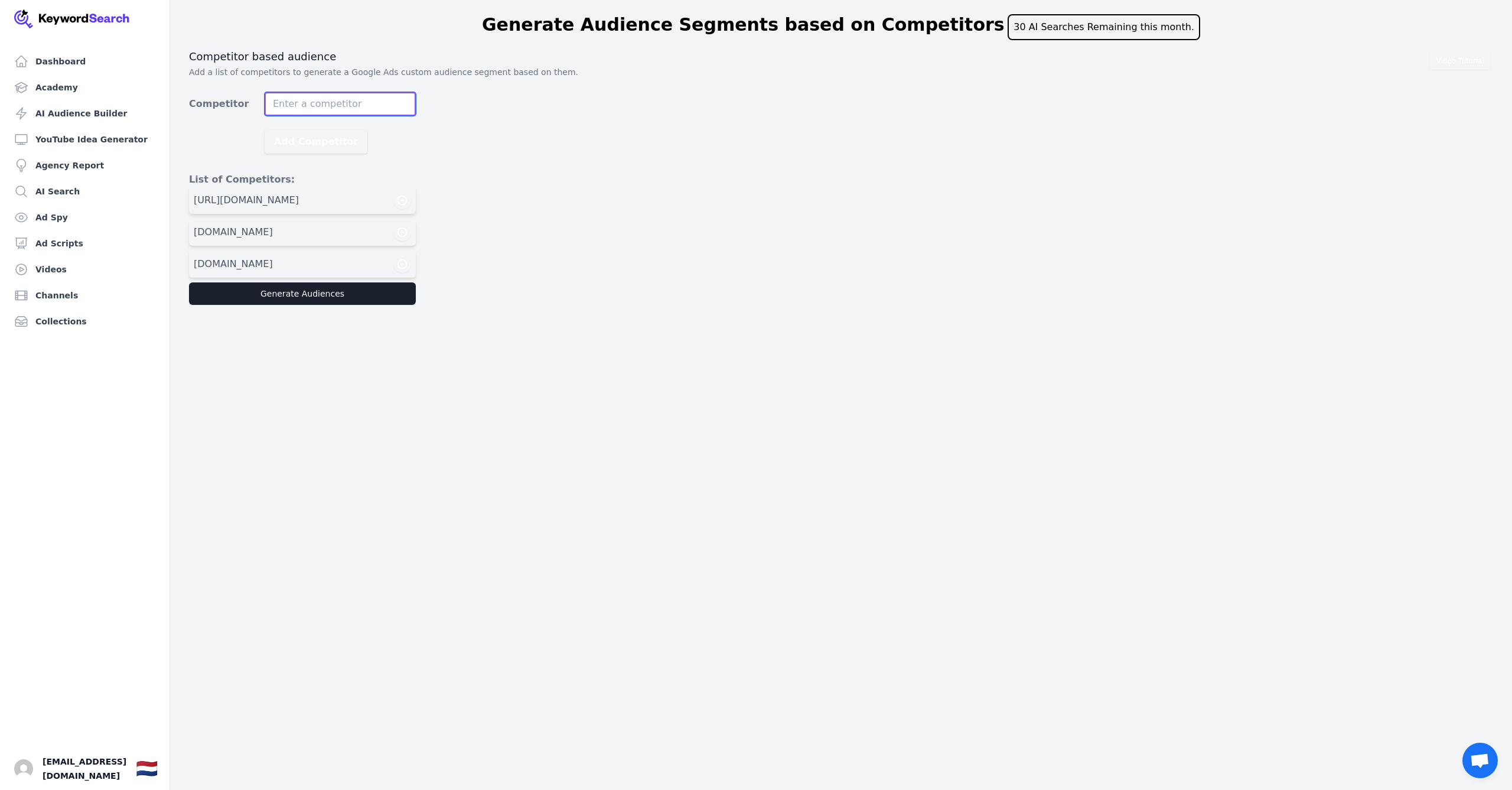
click at [355, 107] on input "Competitor" at bounding box center [340, 104] width 151 height 24
paste input "theatersinnederland.nl"
type input "theatersinnederland.nl"
click at [332, 139] on button "Add Competitor" at bounding box center [316, 142] width 102 height 24
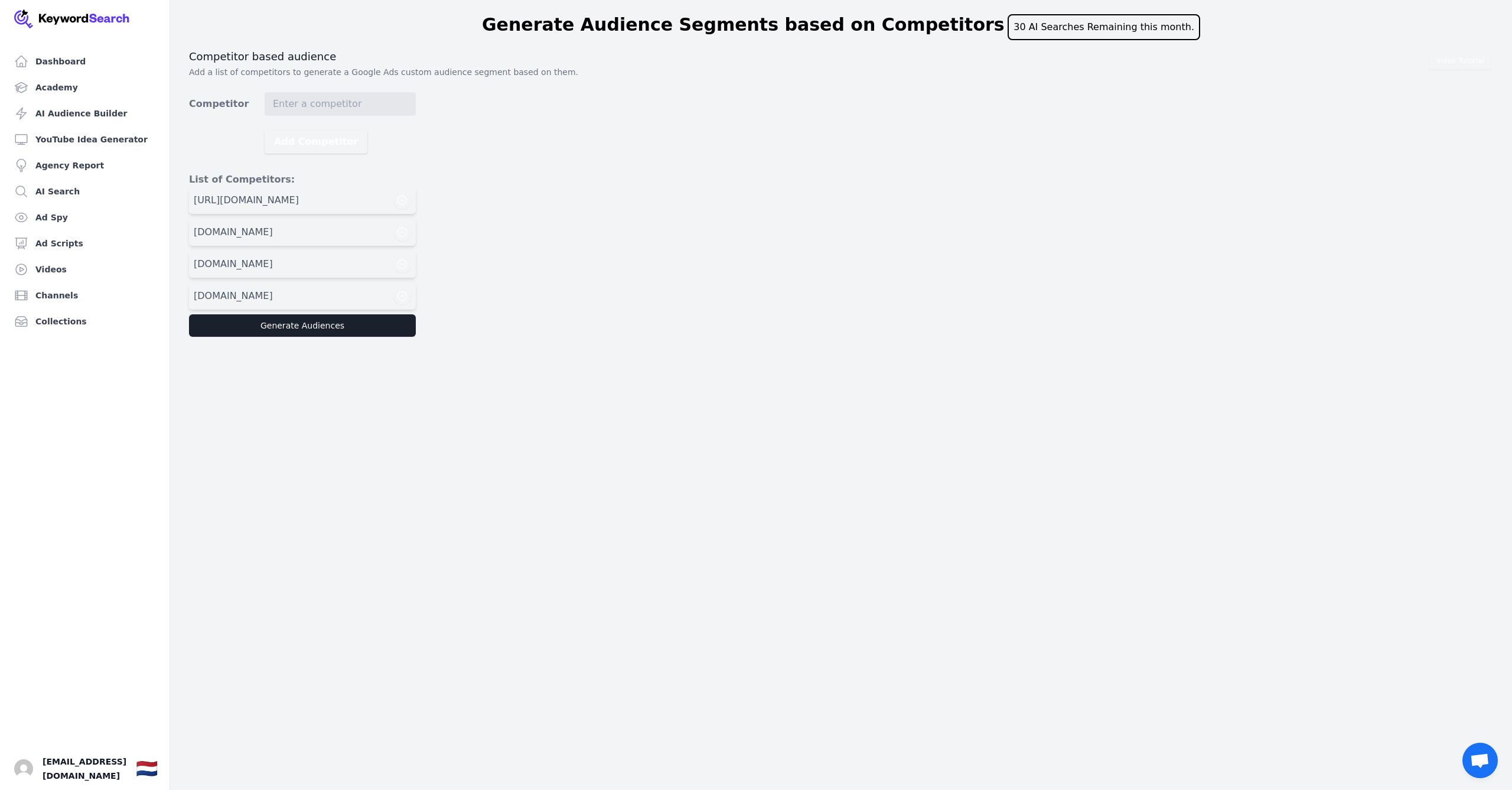
drag, startPoint x: 287, startPoint y: 325, endPoint x: 280, endPoint y: 325, distance: 7.0
click at [285, 325] on button "Generate Audiences" at bounding box center [302, 325] width 227 height 22
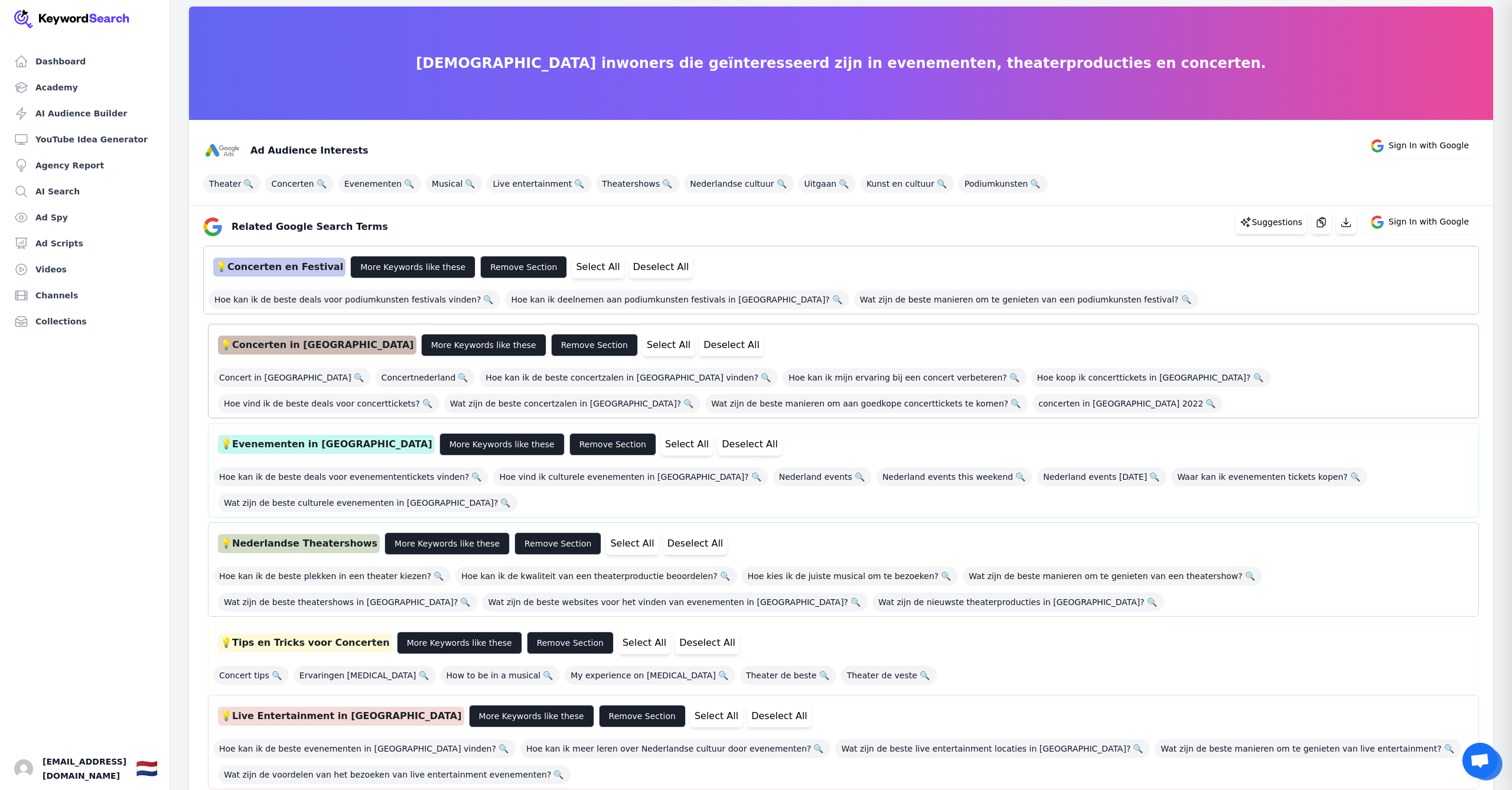
scroll to position [39, 0]
click at [547, 185] on span "Live entertainment 🔍" at bounding box center [539, 184] width 105 height 19
click at [539, 141] on div "Ad Audience Interests Sign In with Google" at bounding box center [836, 146] width 1285 height 47
click at [538, 187] on span "Live entertainment 🔍" at bounding box center [539, 184] width 105 height 19
click at [537, 187] on span "Live entertainment 🔍" at bounding box center [539, 184] width 105 height 19
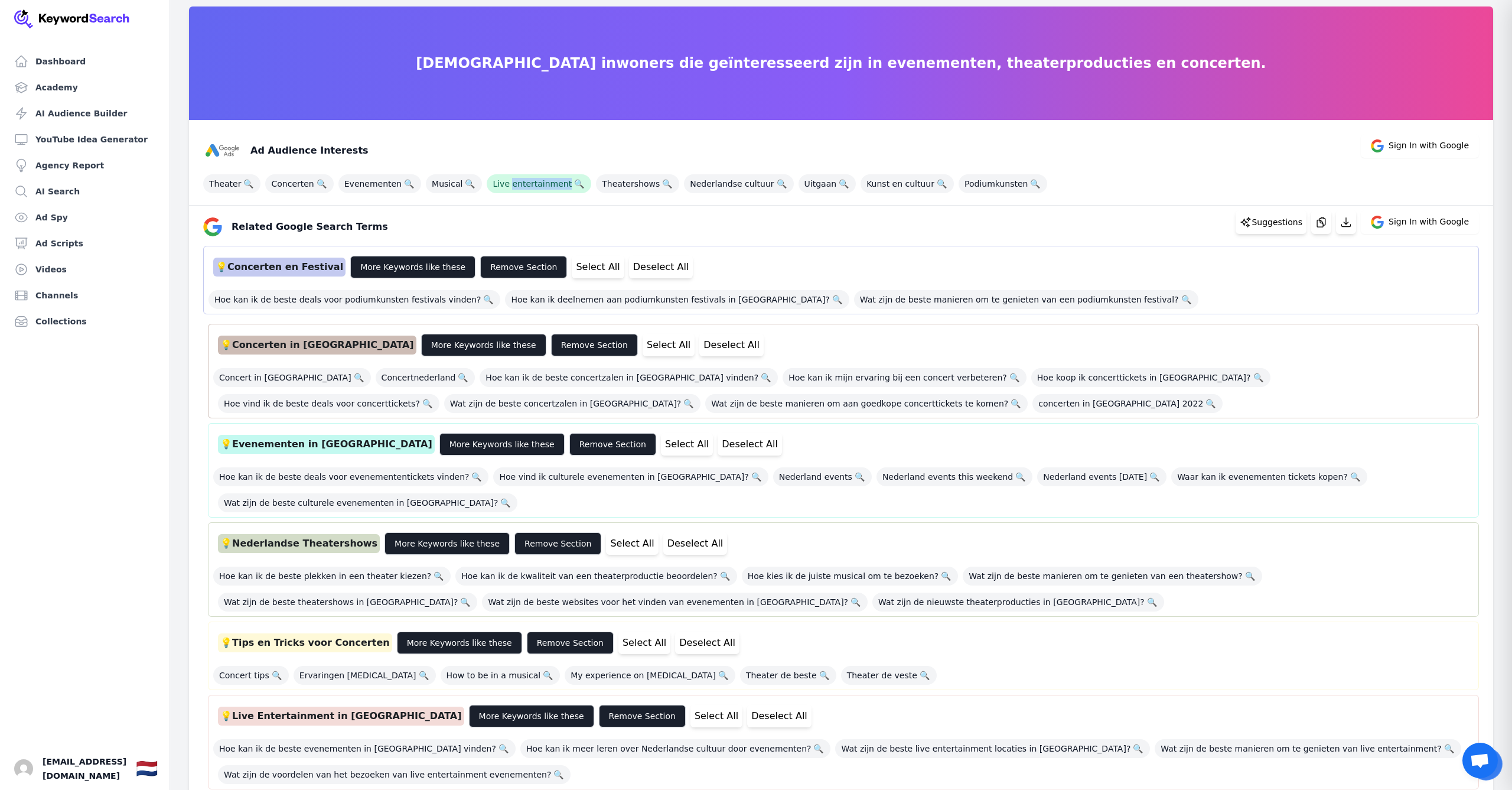
scroll to position [41, 0]
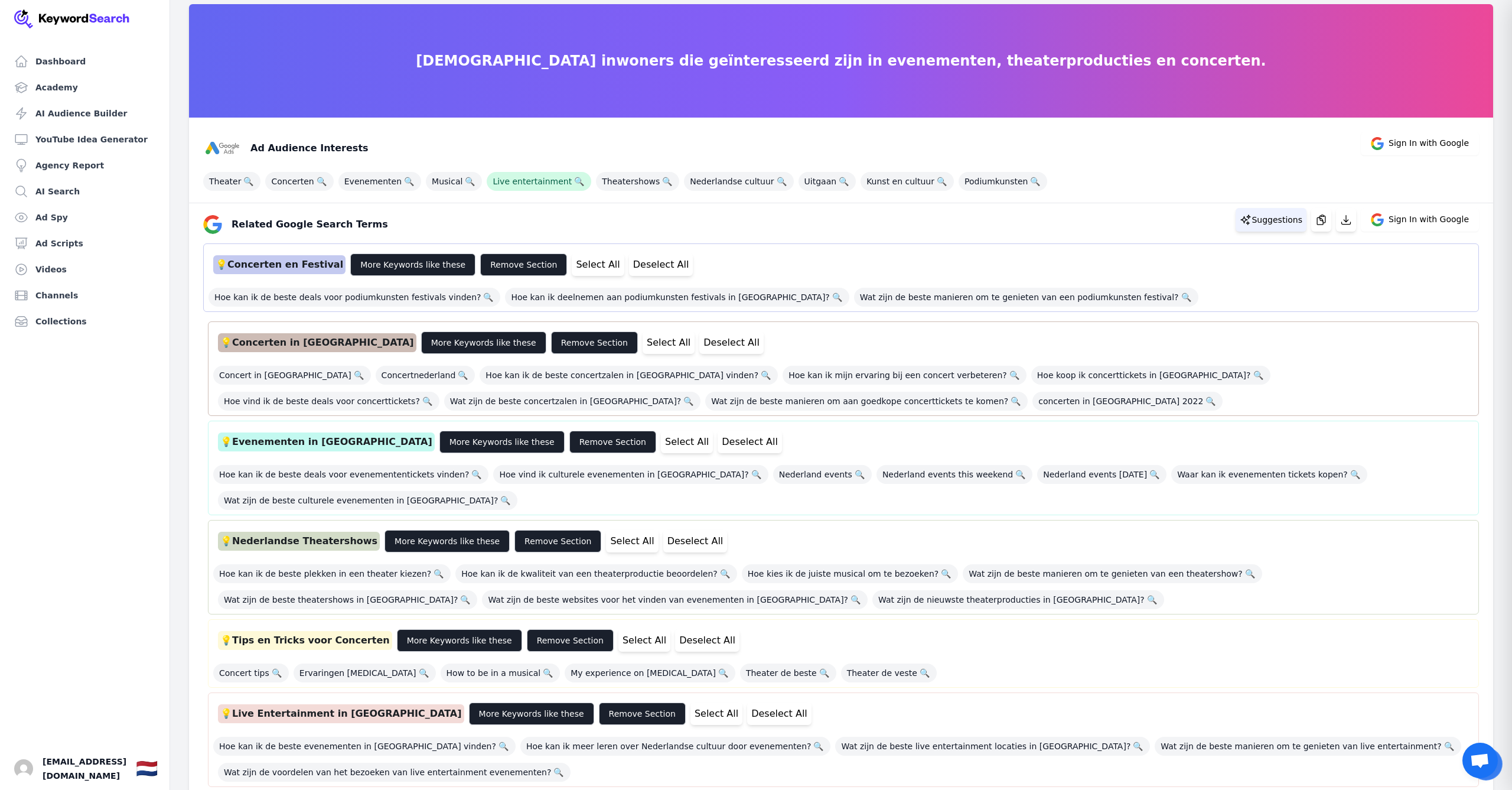
click at [1251, 223] on icon at bounding box center [1245, 219] width 12 height 12
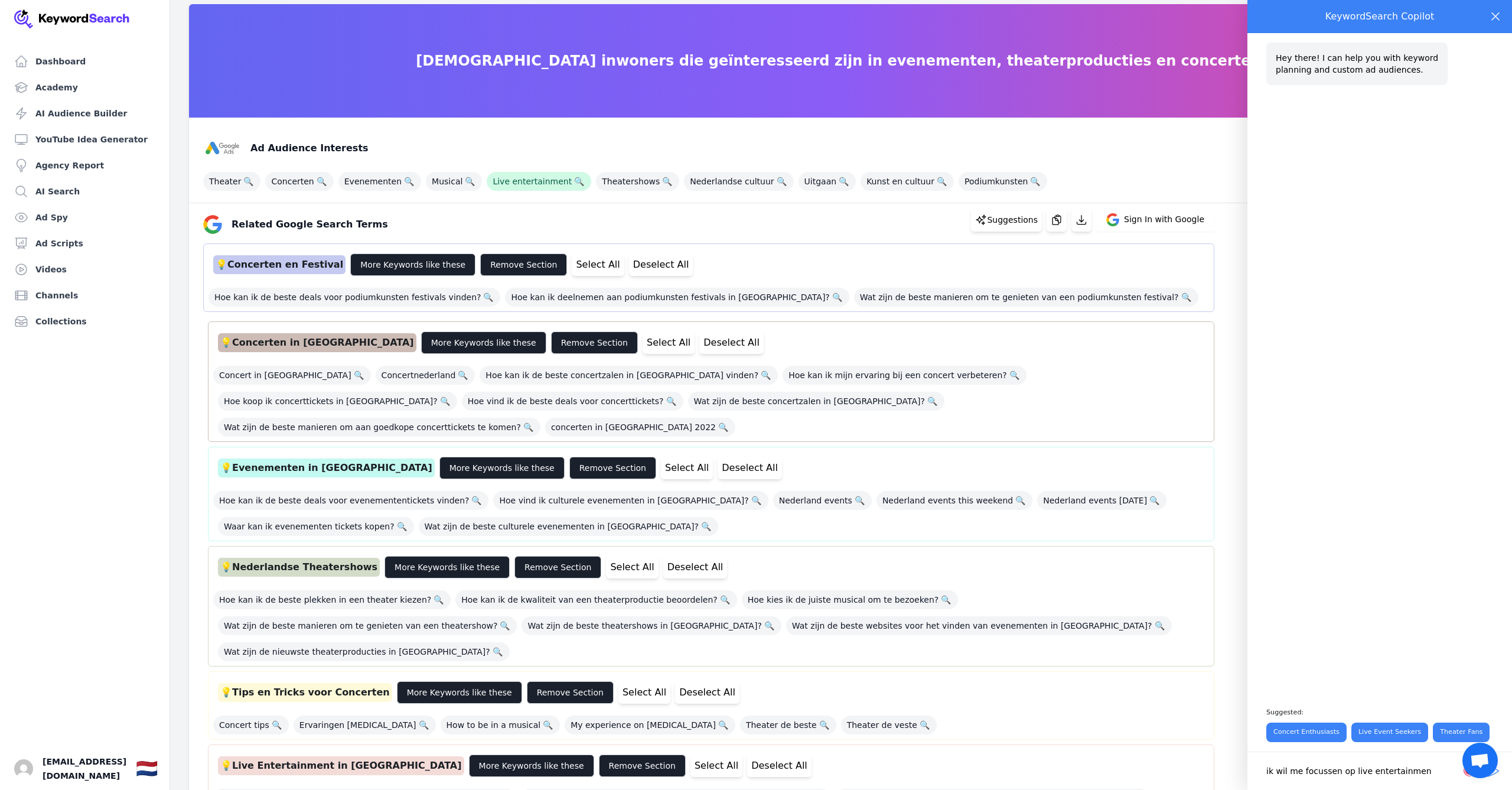
type textarea "ik wil me focussen op live entertainment"
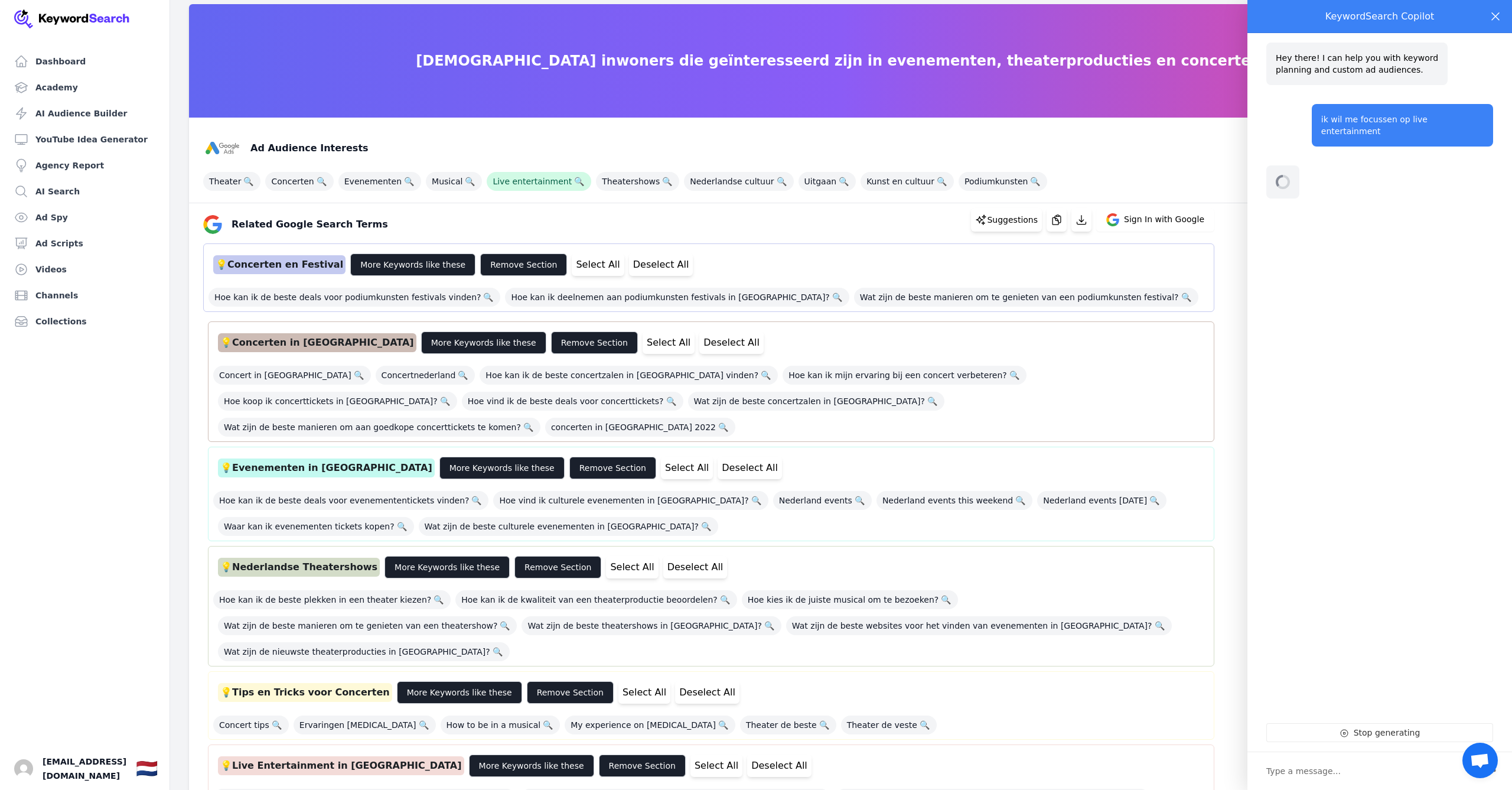
select select "relatedGoogleSearchTerms"
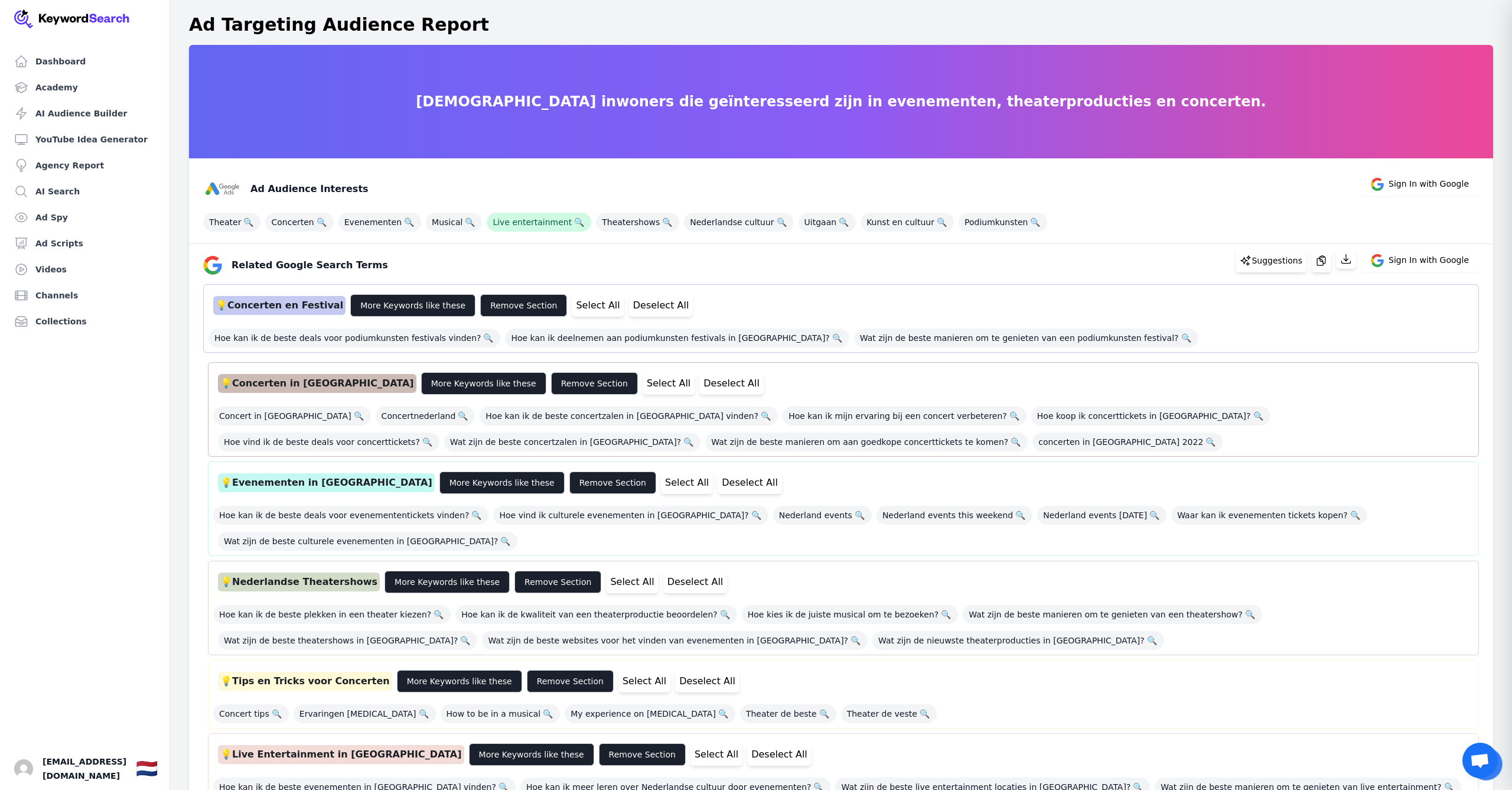
scroll to position [0, 0]
